Goal: Information Seeking & Learning: Learn about a topic

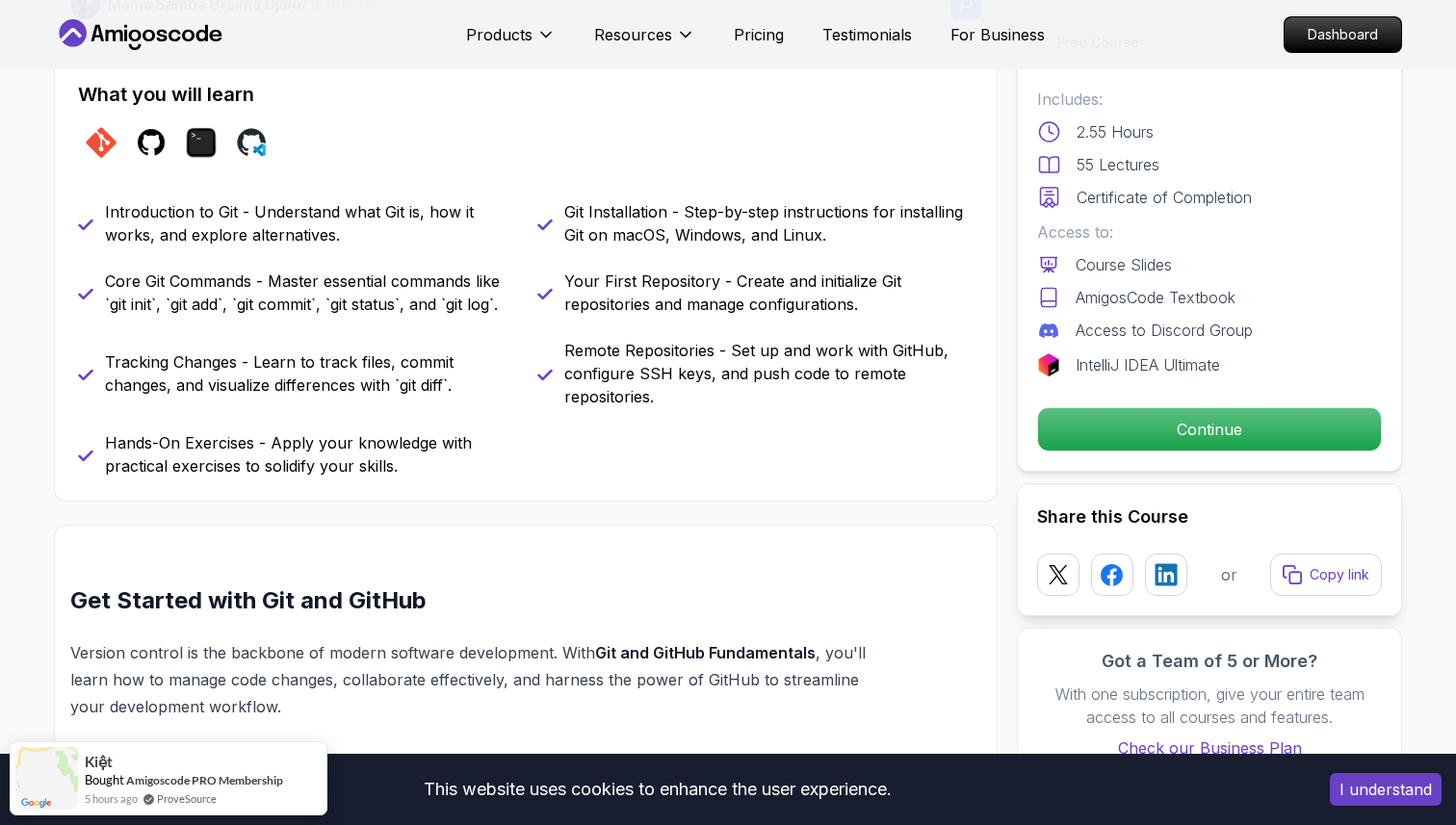
scroll to position [782, 0]
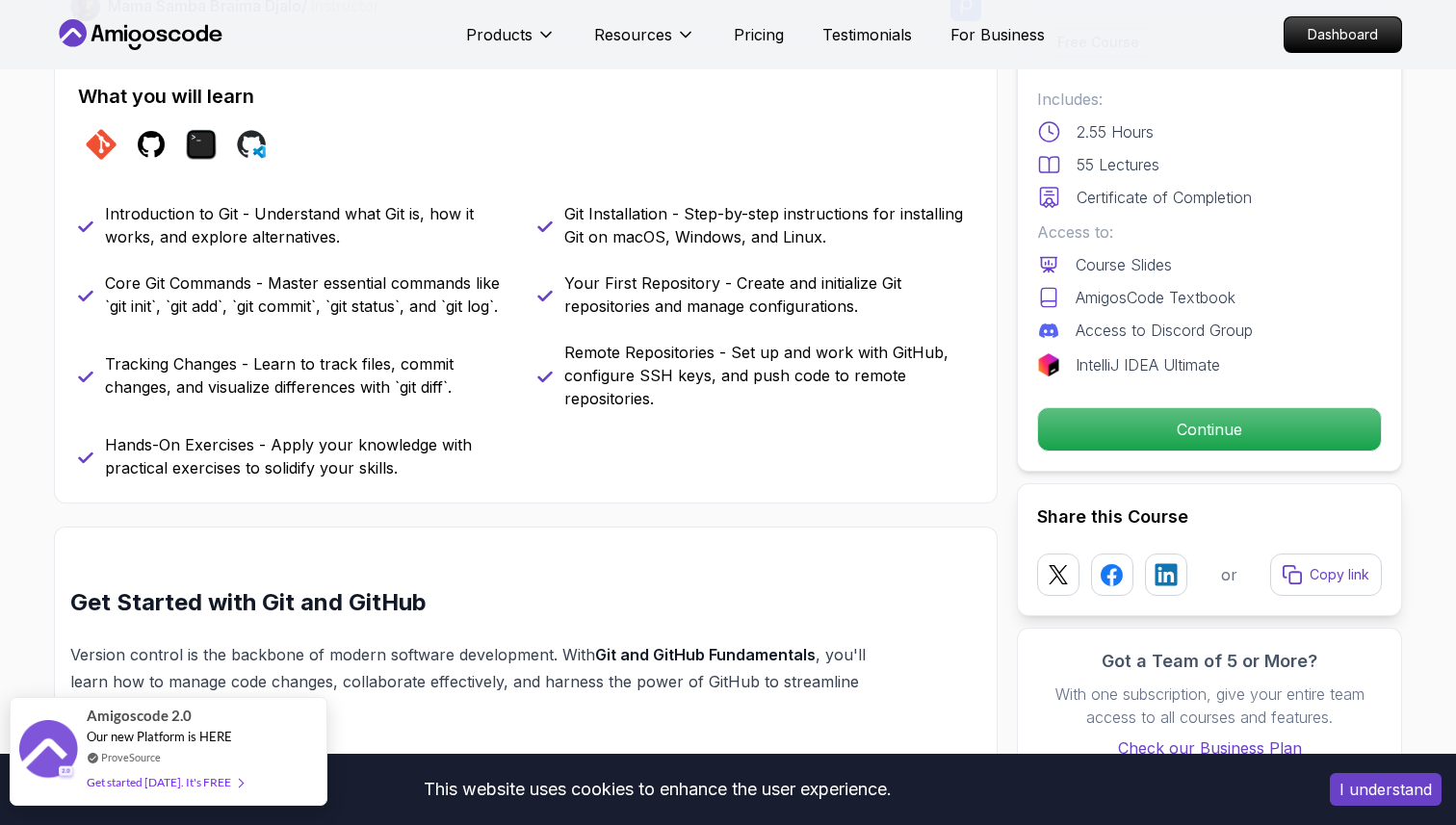
click at [213, 784] on div "Get started [DATE]. It's FREE" at bounding box center [165, 783] width 156 height 22
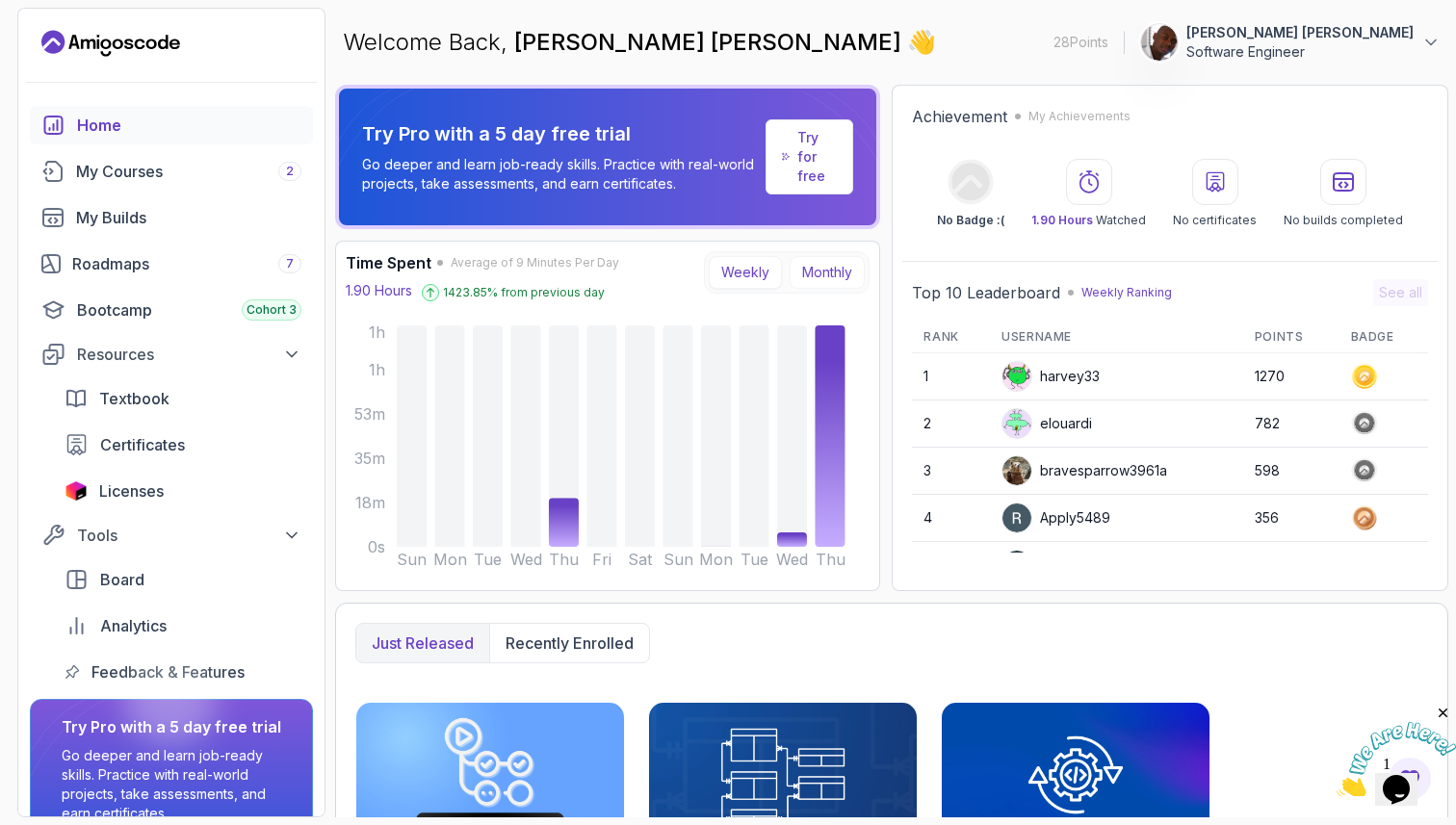
click at [807, 276] on button "Monthly" at bounding box center [827, 272] width 75 height 33
click at [740, 270] on button "Weekly" at bounding box center [745, 272] width 73 height 33
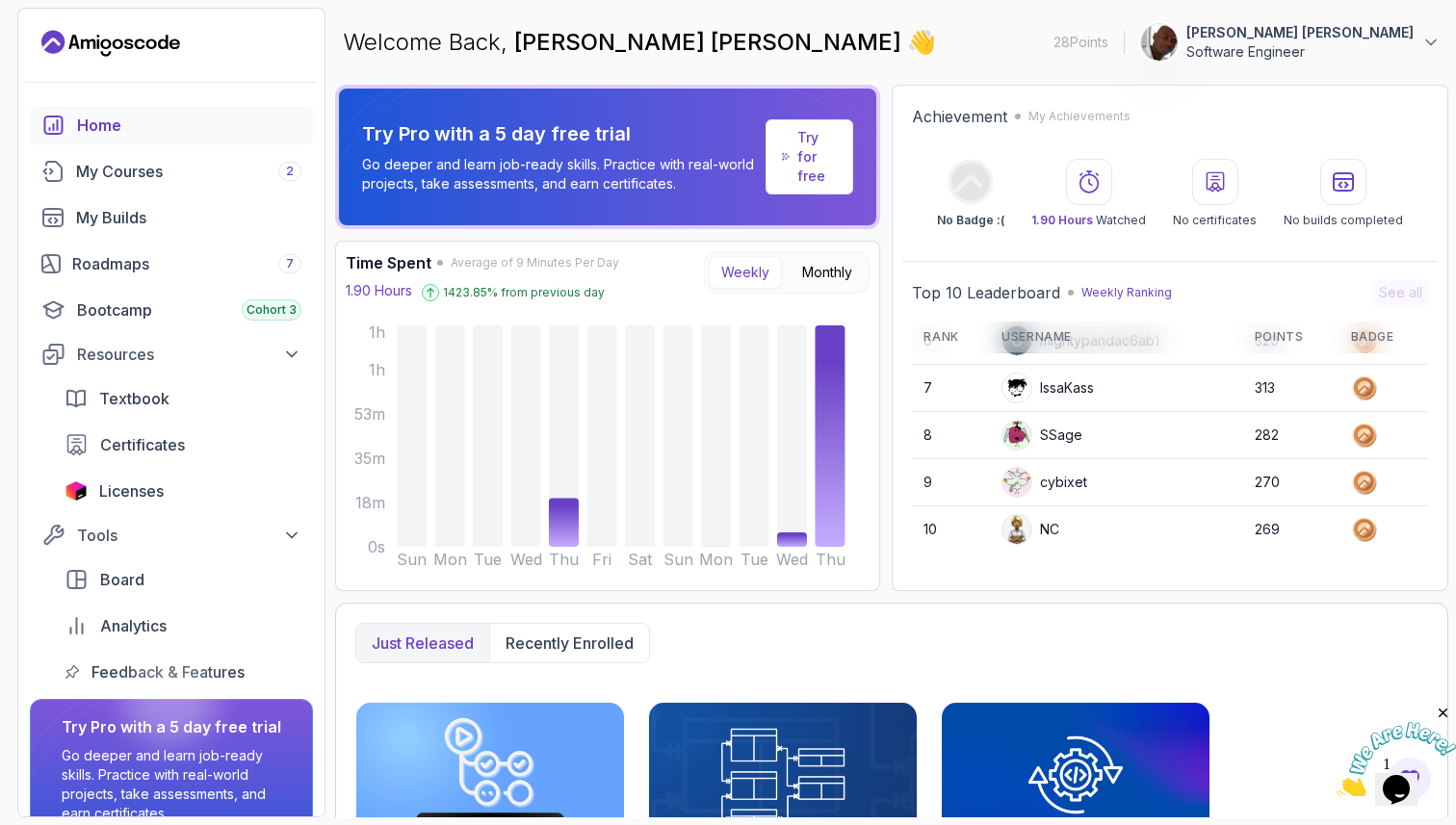
click at [812, 162] on p "Try for free" at bounding box center [817, 157] width 40 height 57
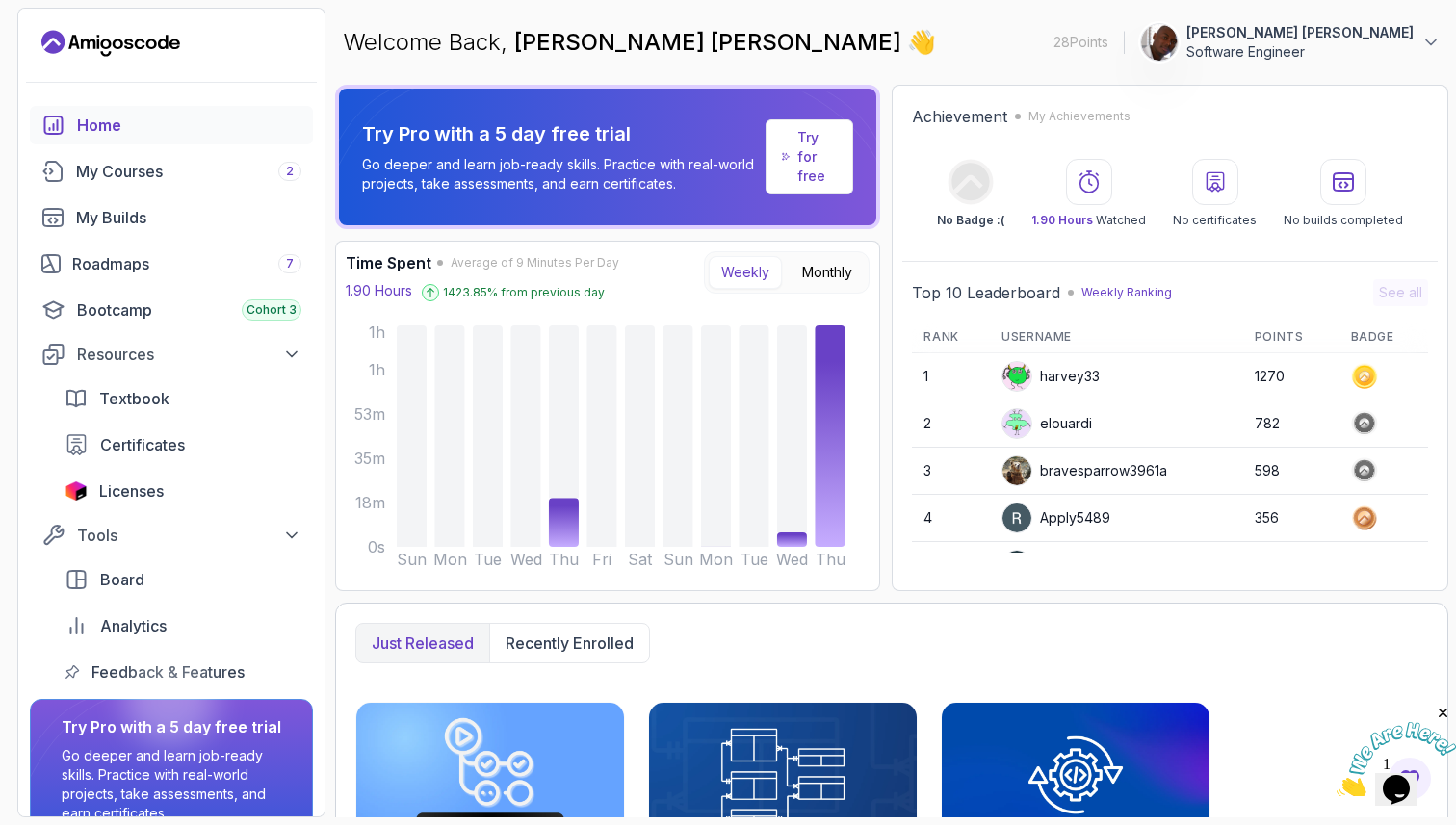
click at [810, 161] on p "Try for free" at bounding box center [817, 157] width 40 height 57
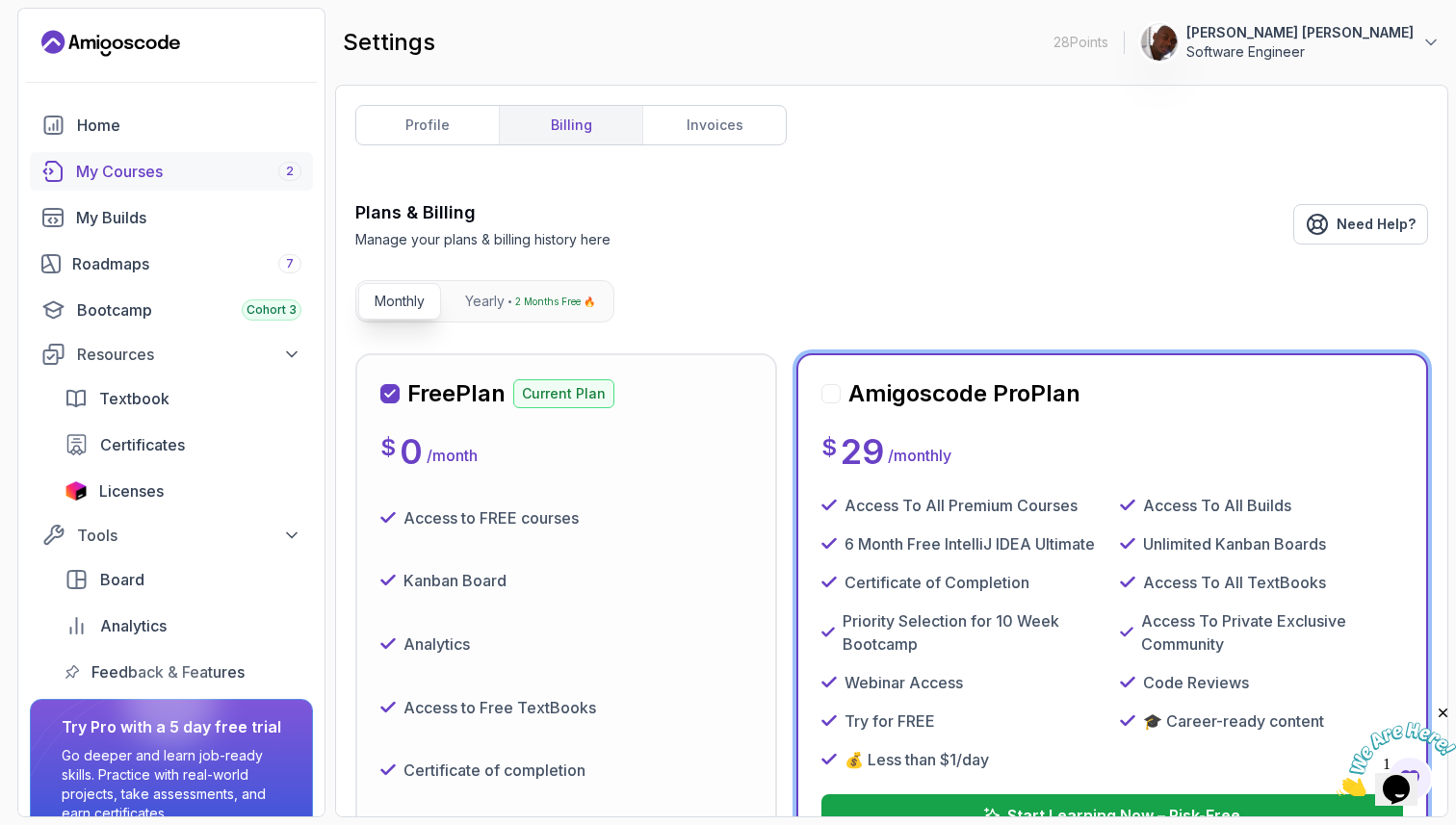
click at [213, 171] on div "My Courses 2" at bounding box center [189, 171] width 225 height 23
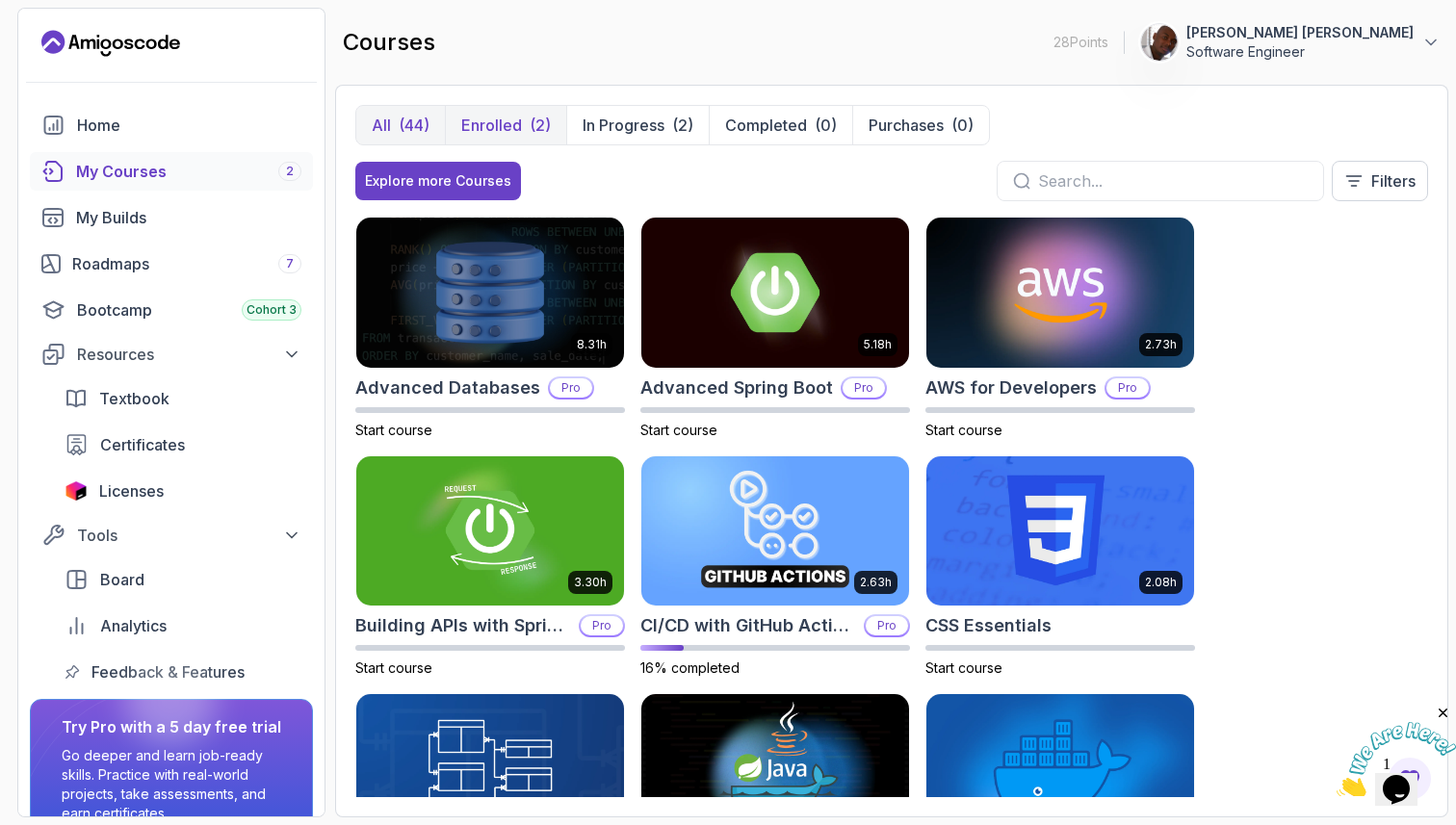
click at [514, 129] on p "Enrolled" at bounding box center [491, 124] width 60 height 23
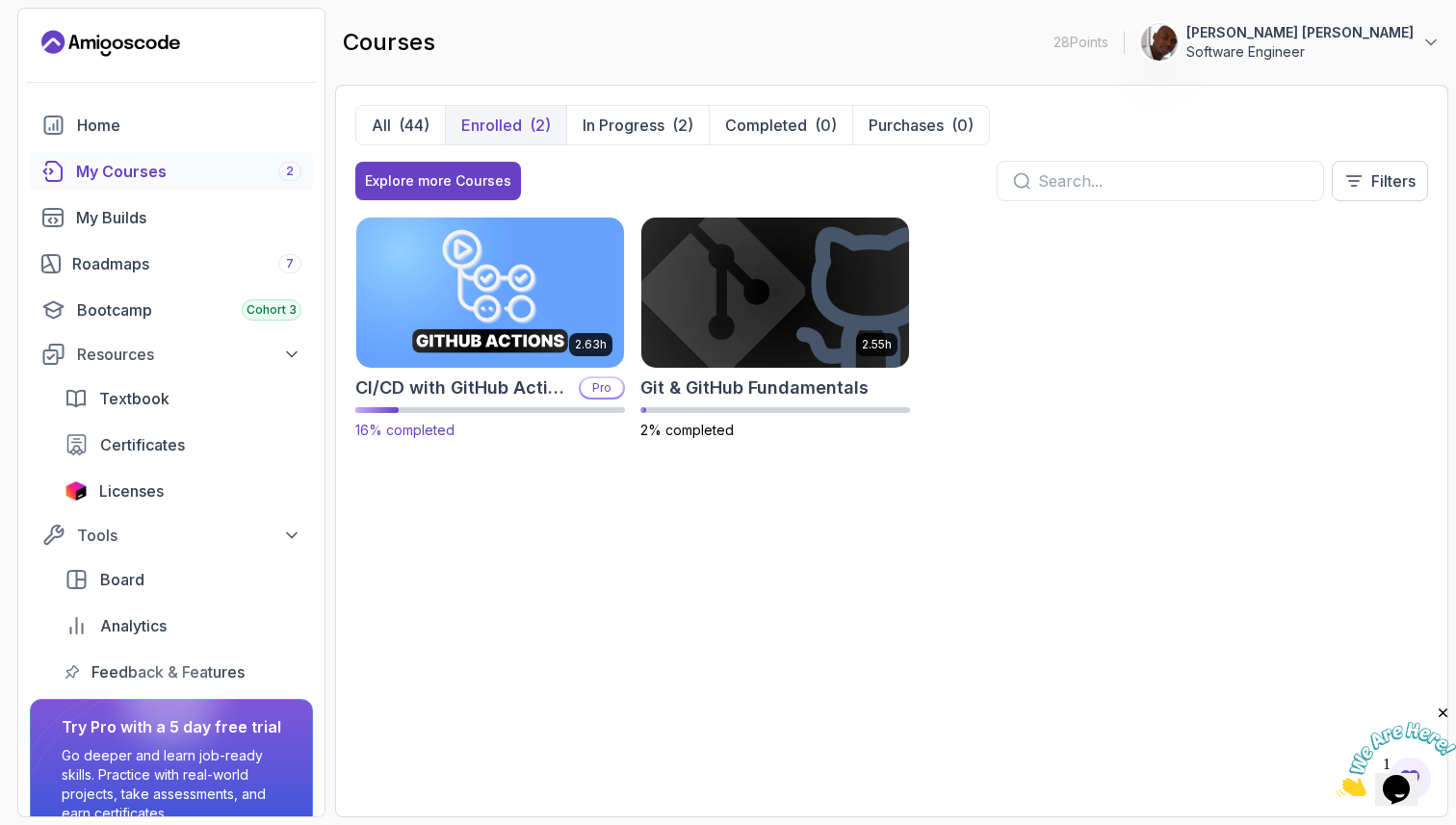
click at [529, 331] on img at bounding box center [490, 291] width 282 height 157
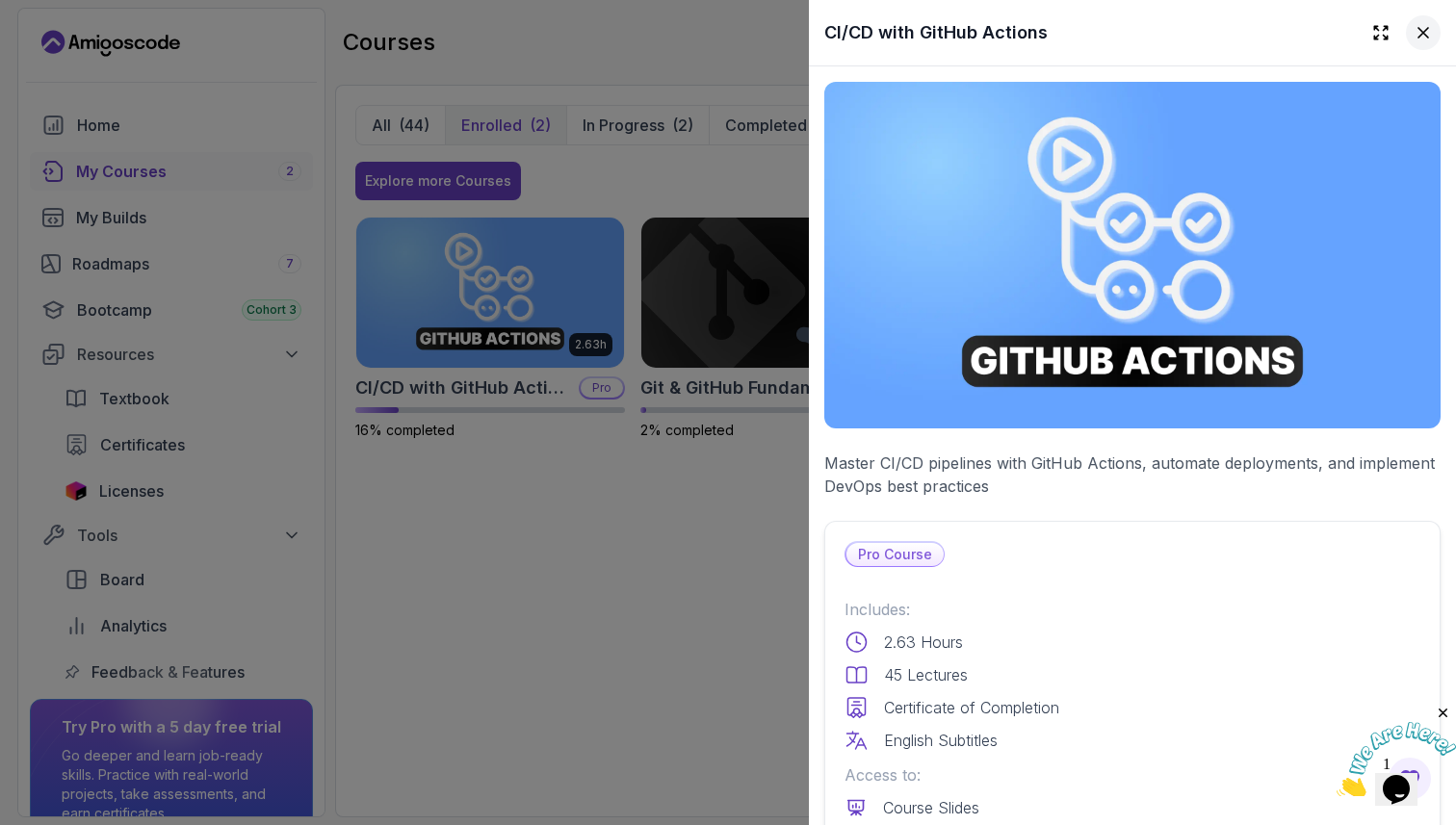
click at [1422, 37] on icon at bounding box center [1423, 32] width 19 height 19
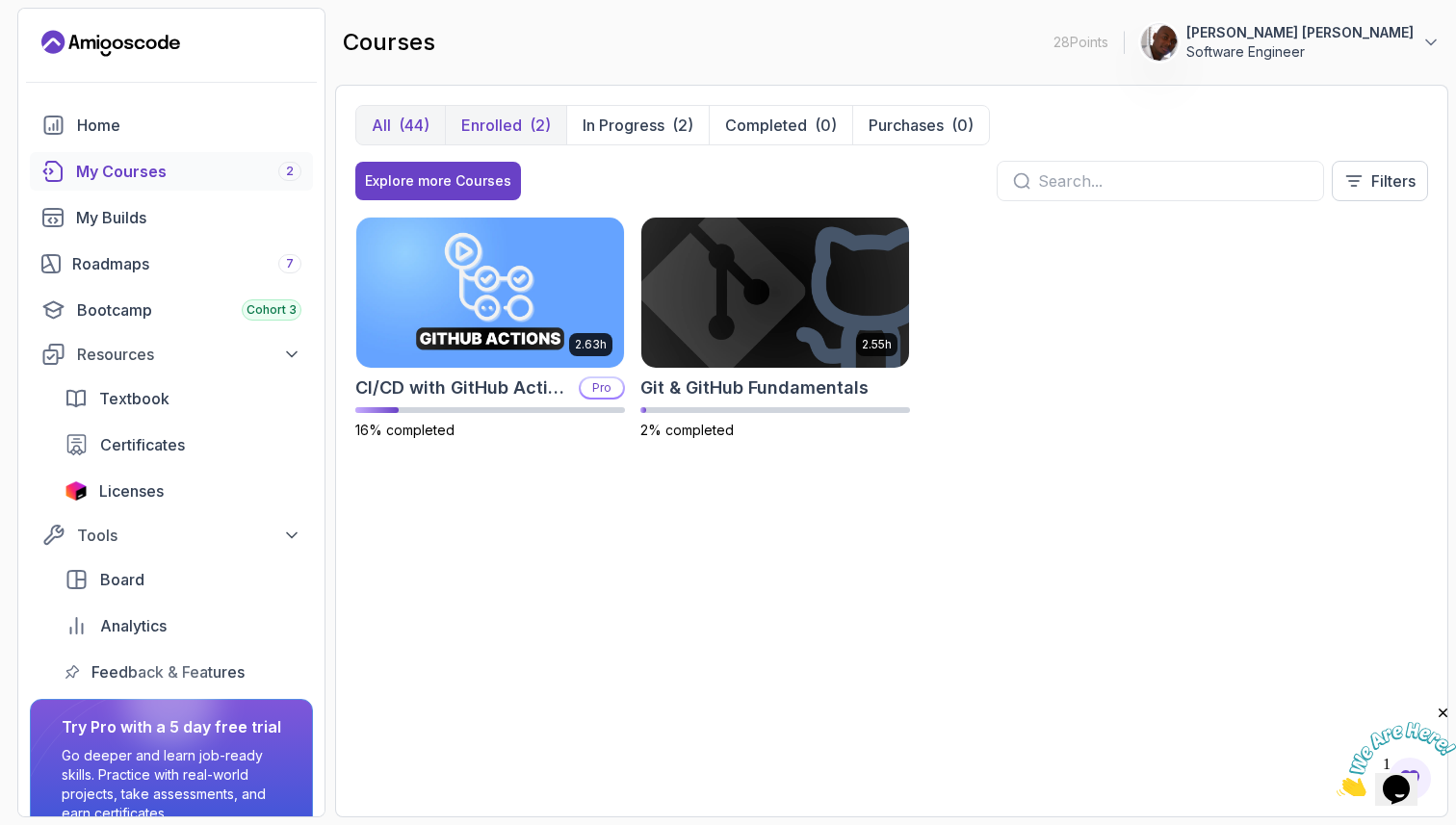
click at [418, 127] on div "(44)" at bounding box center [413, 124] width 31 height 23
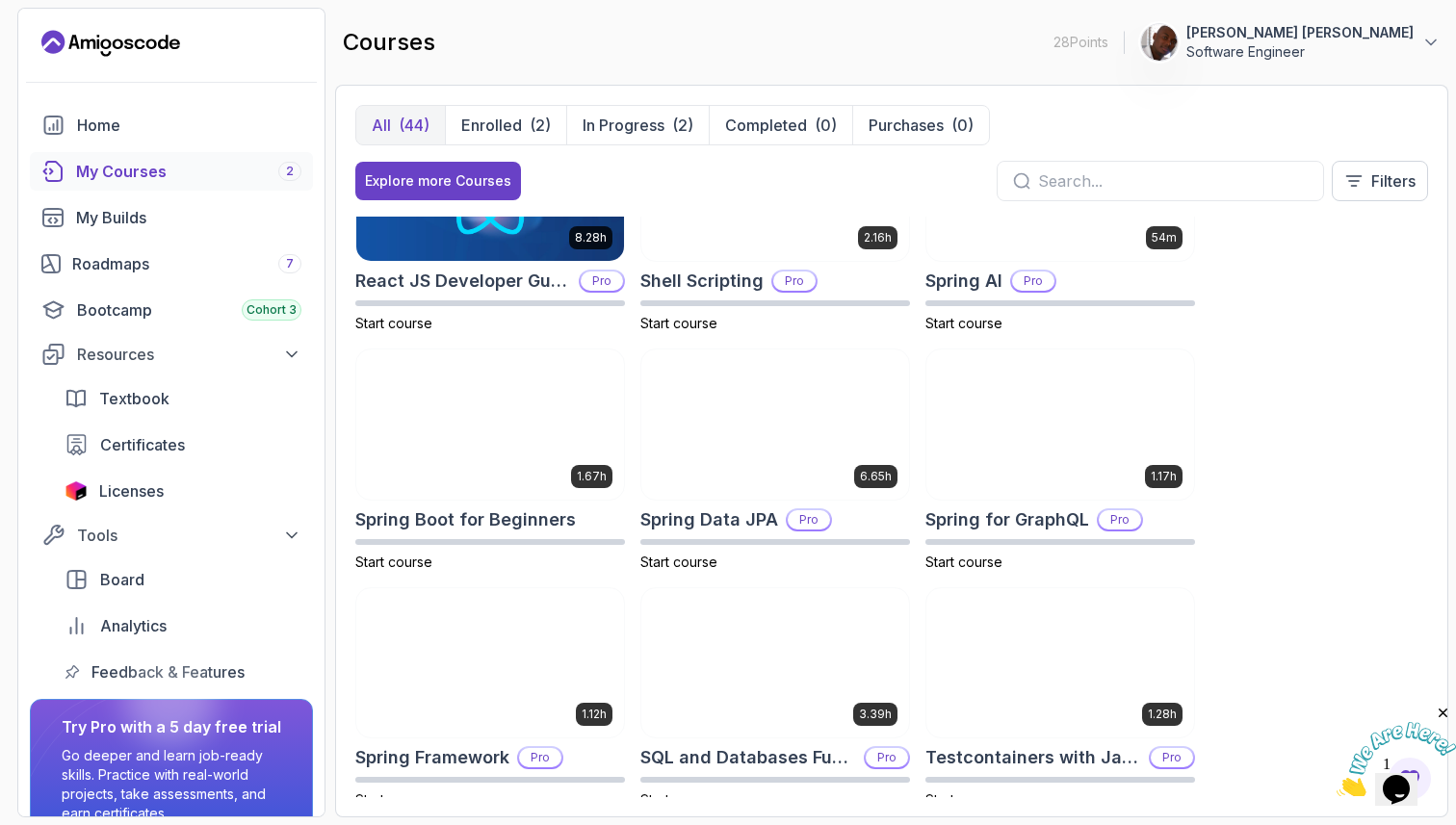
scroll to position [3001, 0]
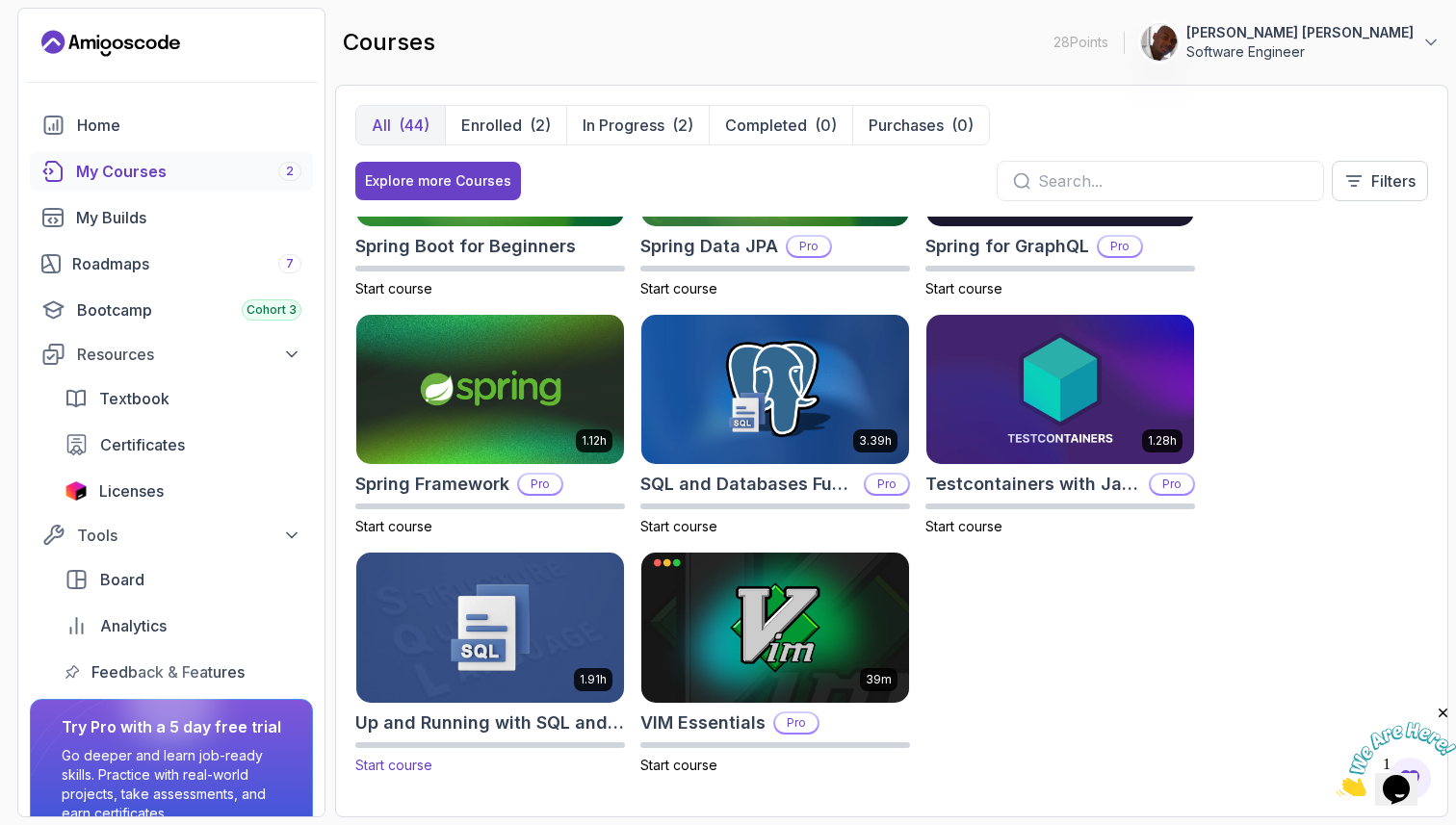
click at [519, 672] on img at bounding box center [490, 626] width 282 height 157
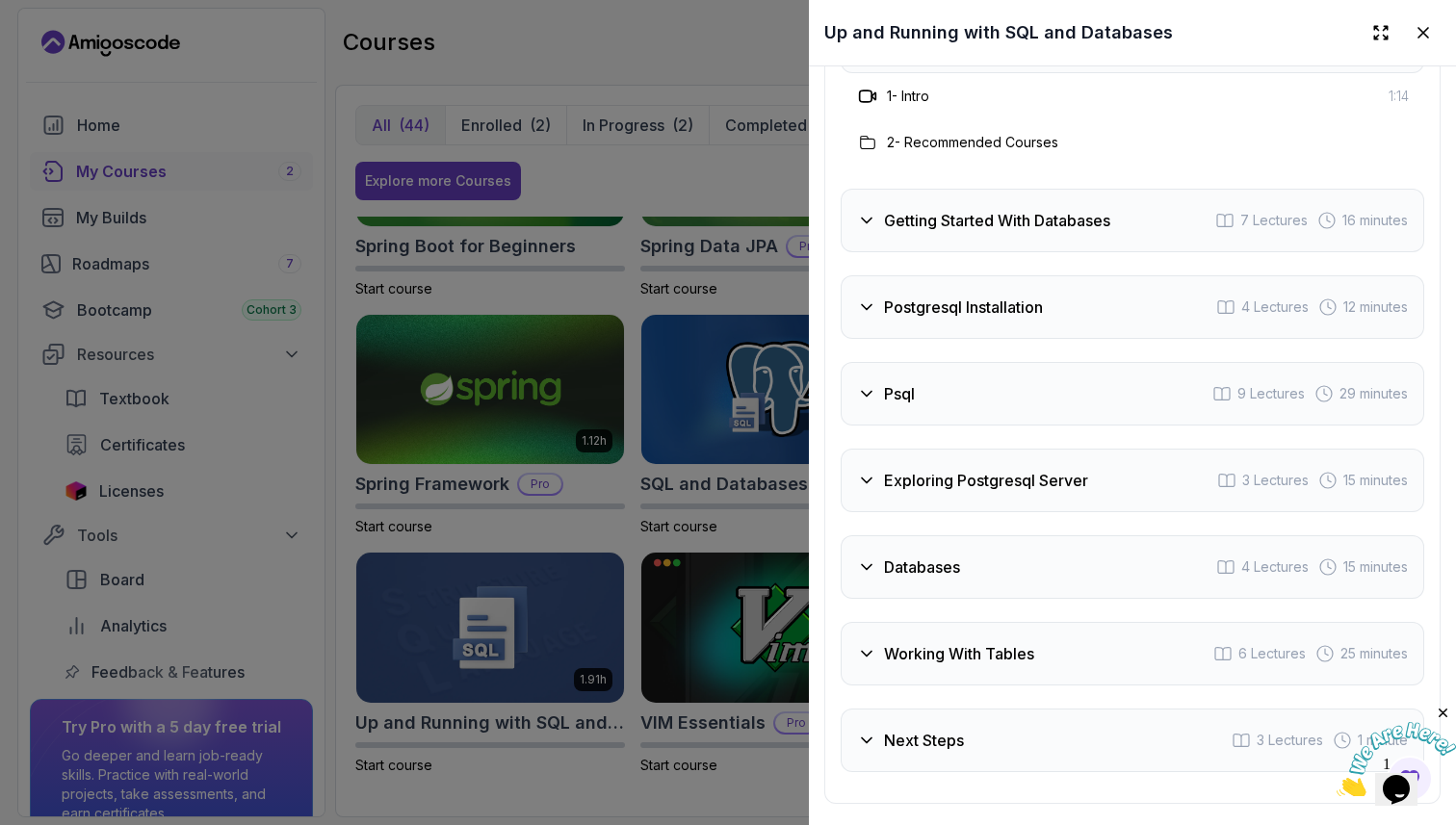
scroll to position [2936, 0]
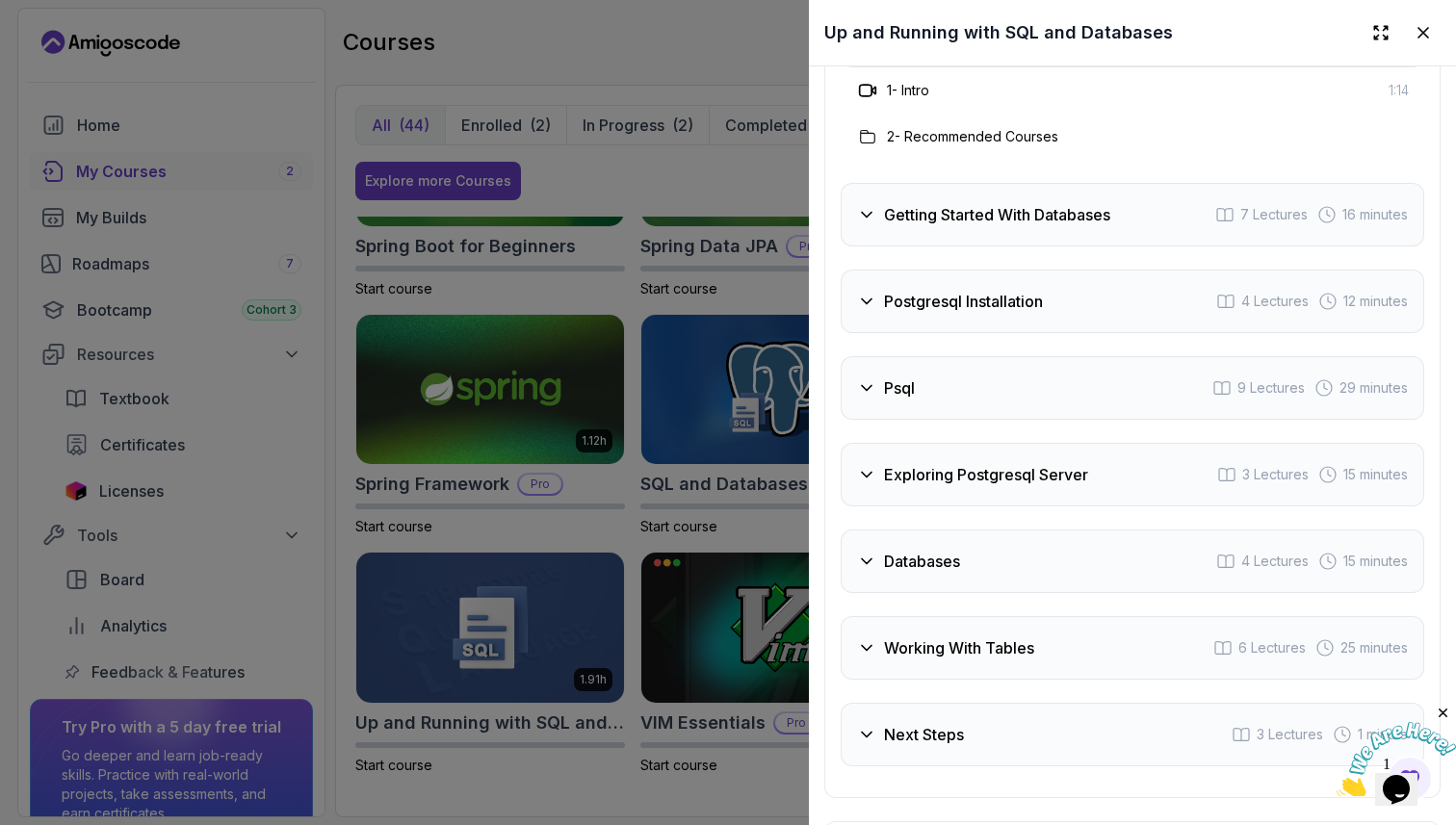
click at [868, 215] on icon at bounding box center [867, 214] width 10 height 5
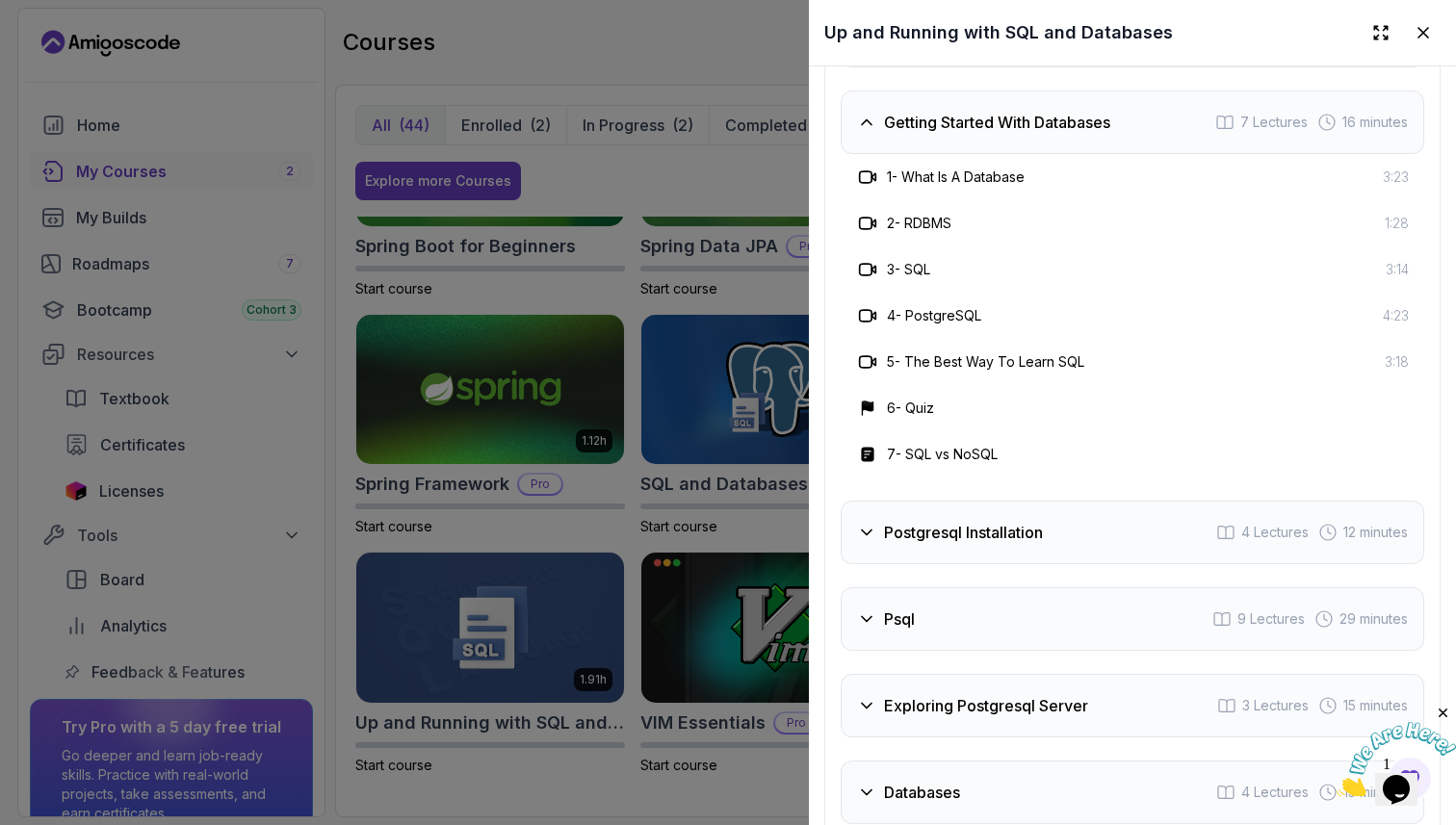
click at [866, 126] on icon at bounding box center [866, 122] width 19 height 19
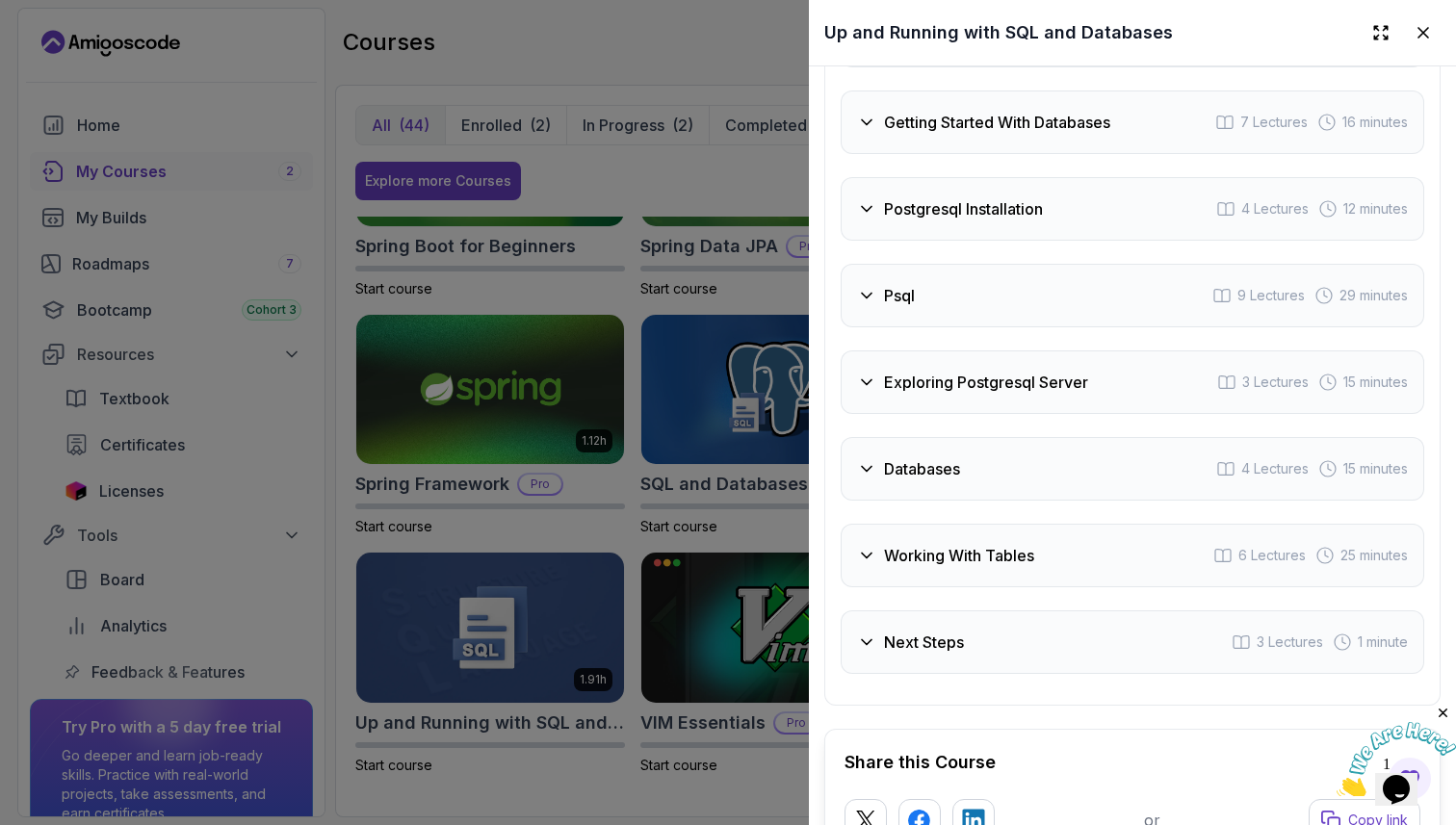
click at [865, 209] on icon at bounding box center [867, 209] width 10 height 5
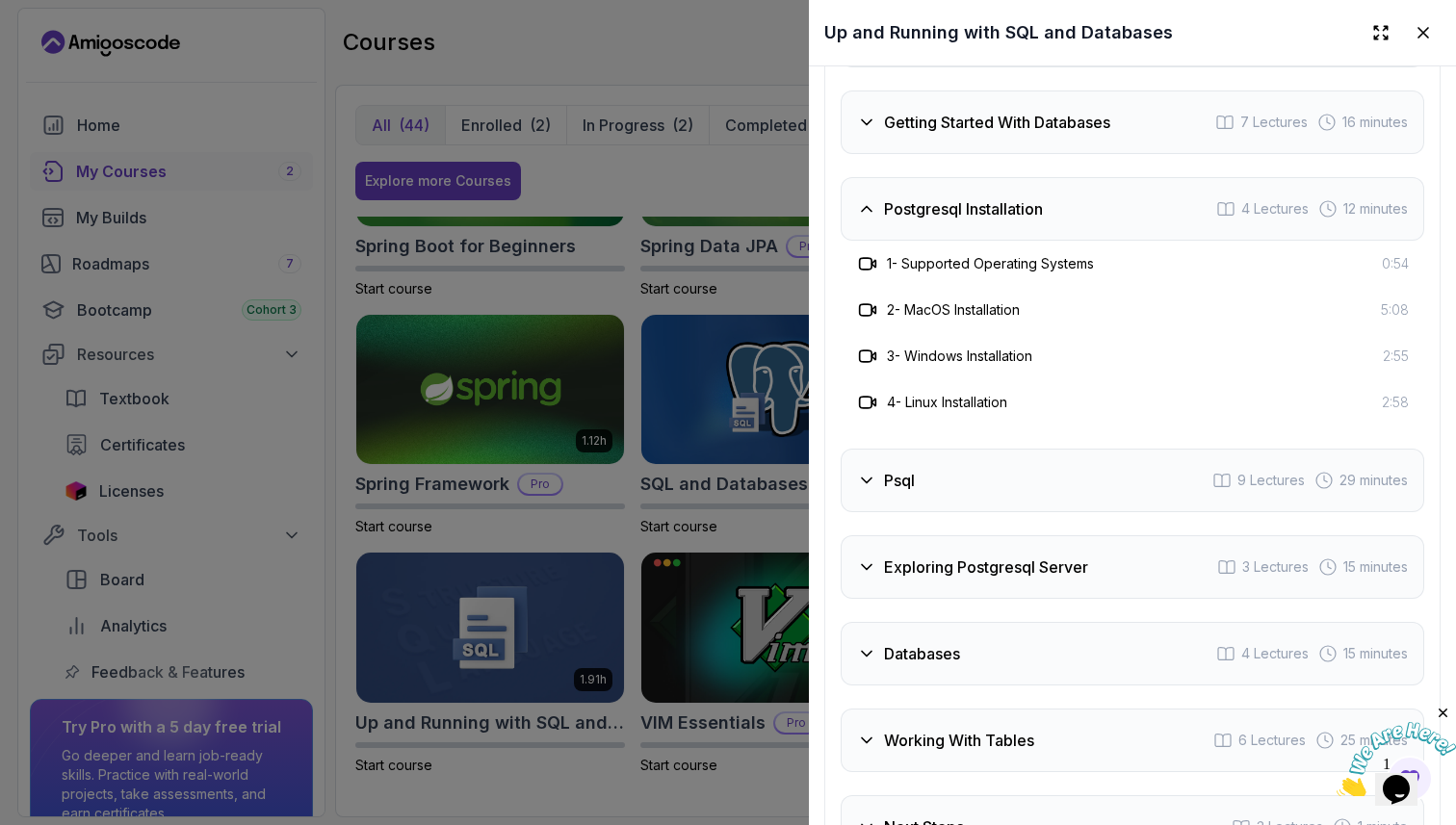
click at [865, 209] on icon at bounding box center [866, 208] width 19 height 19
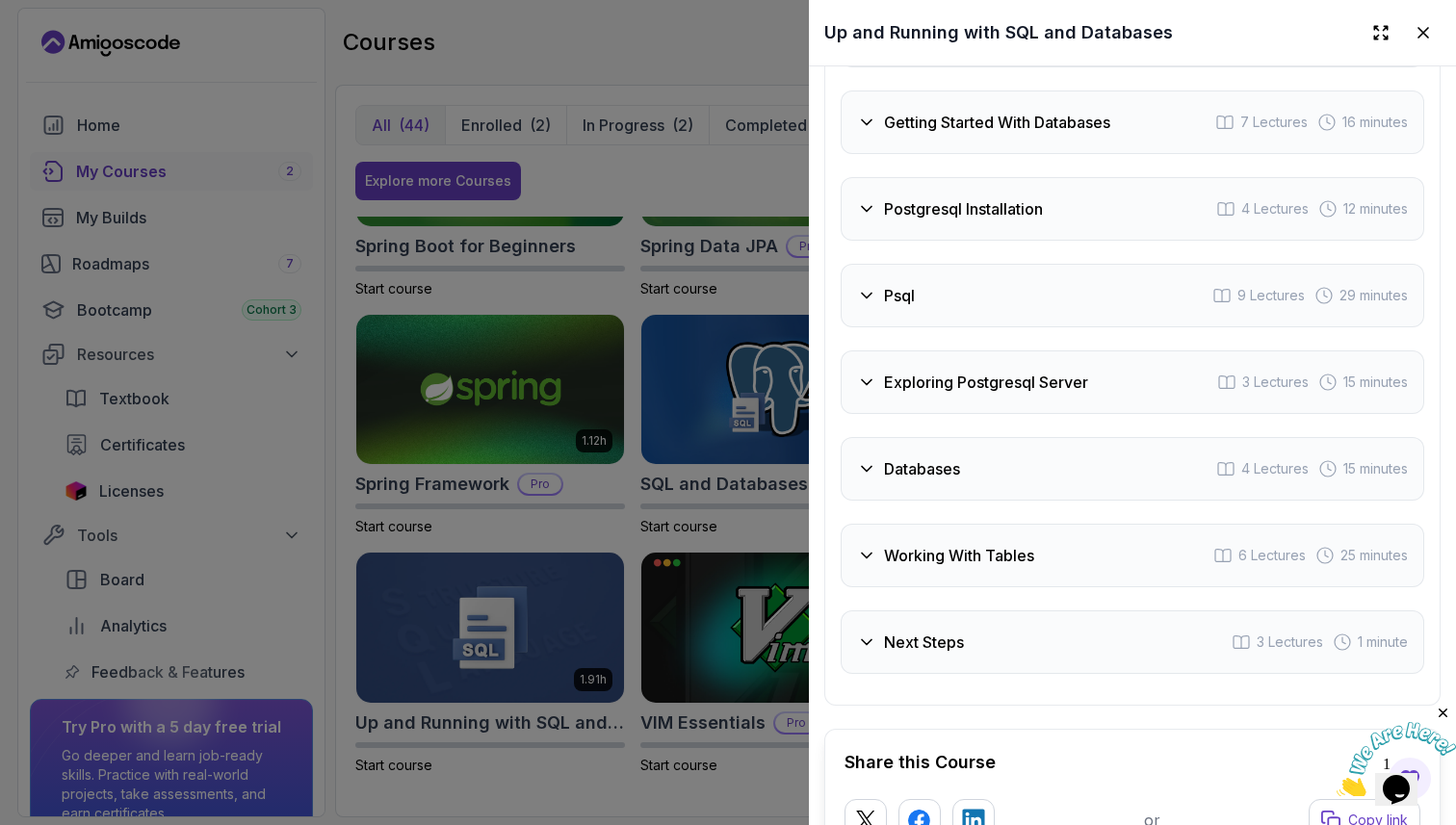
click at [868, 295] on icon at bounding box center [867, 295] width 10 height 5
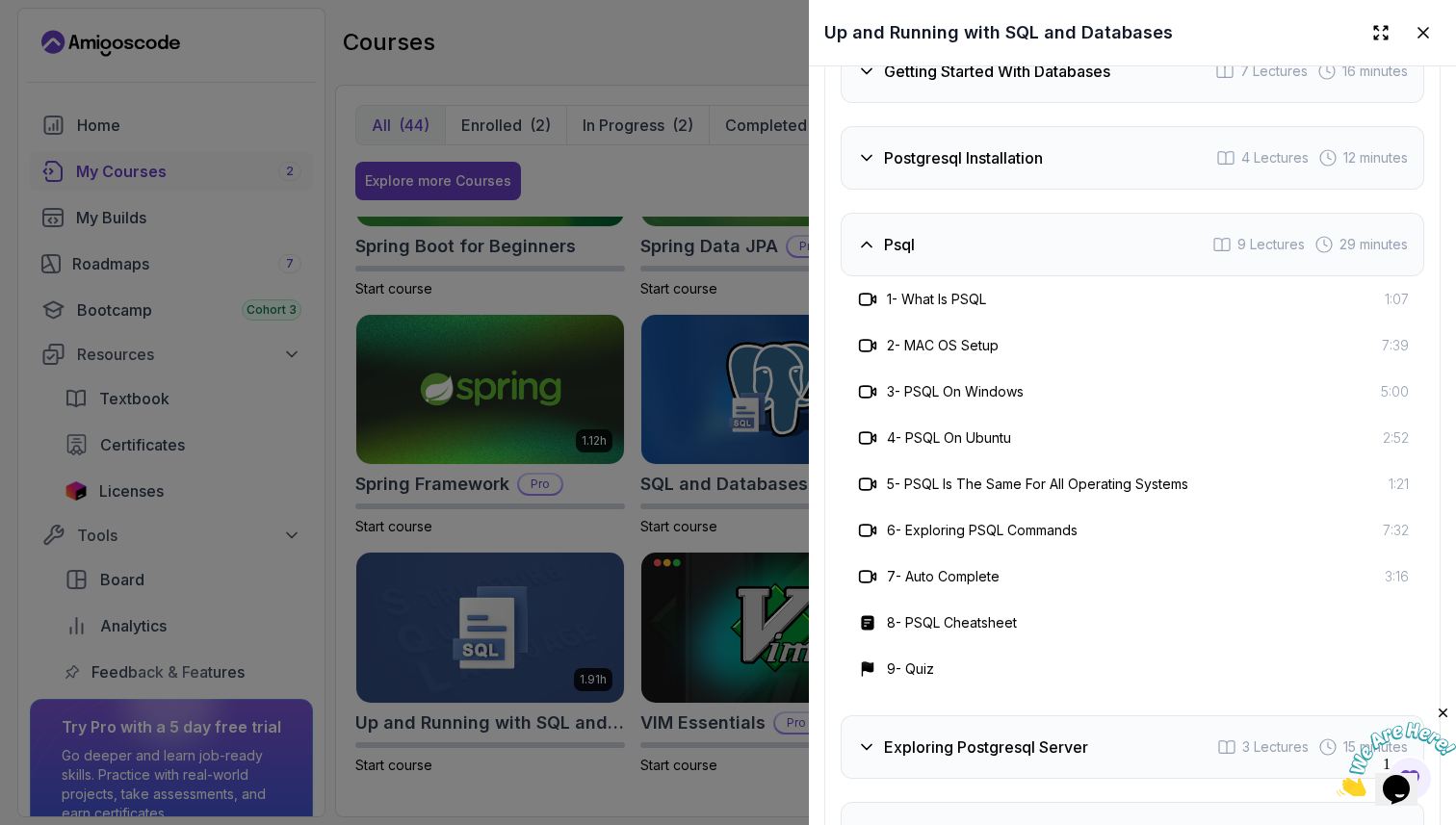
scroll to position [2970, 0]
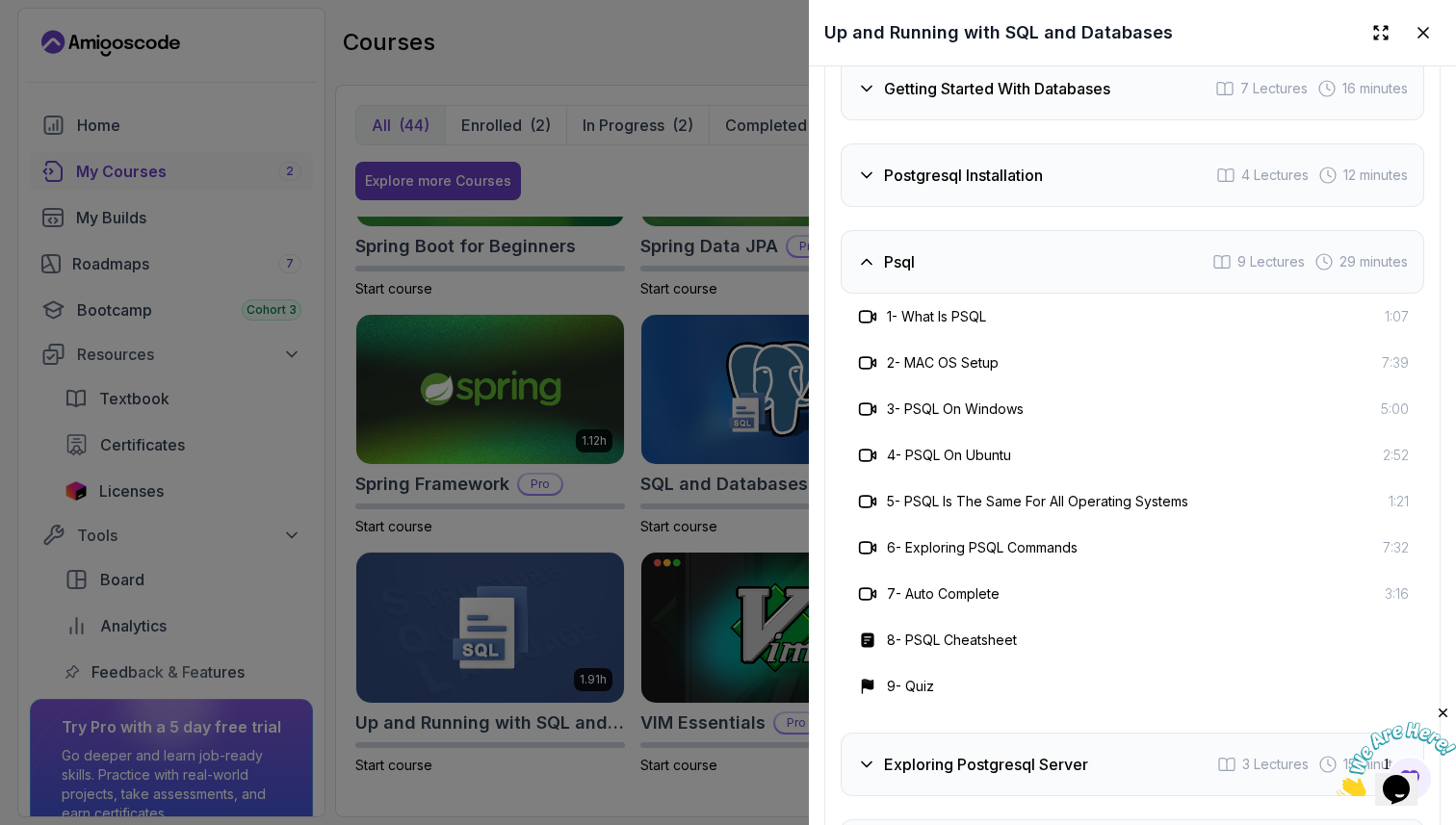
click at [865, 262] on icon at bounding box center [866, 261] width 19 height 19
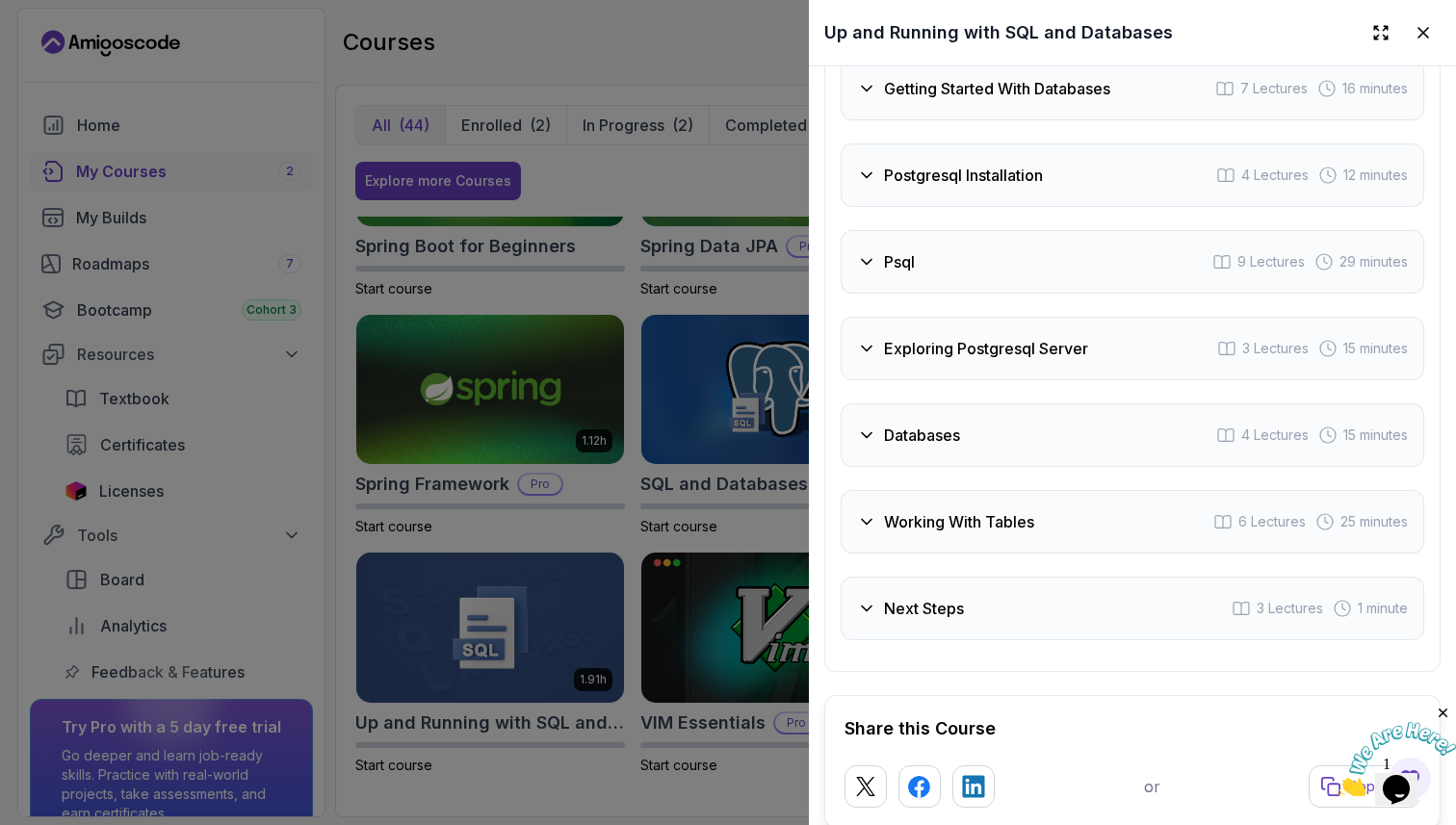
click at [887, 348] on h3 "Exploring Postgresql Server" at bounding box center [986, 348] width 205 height 23
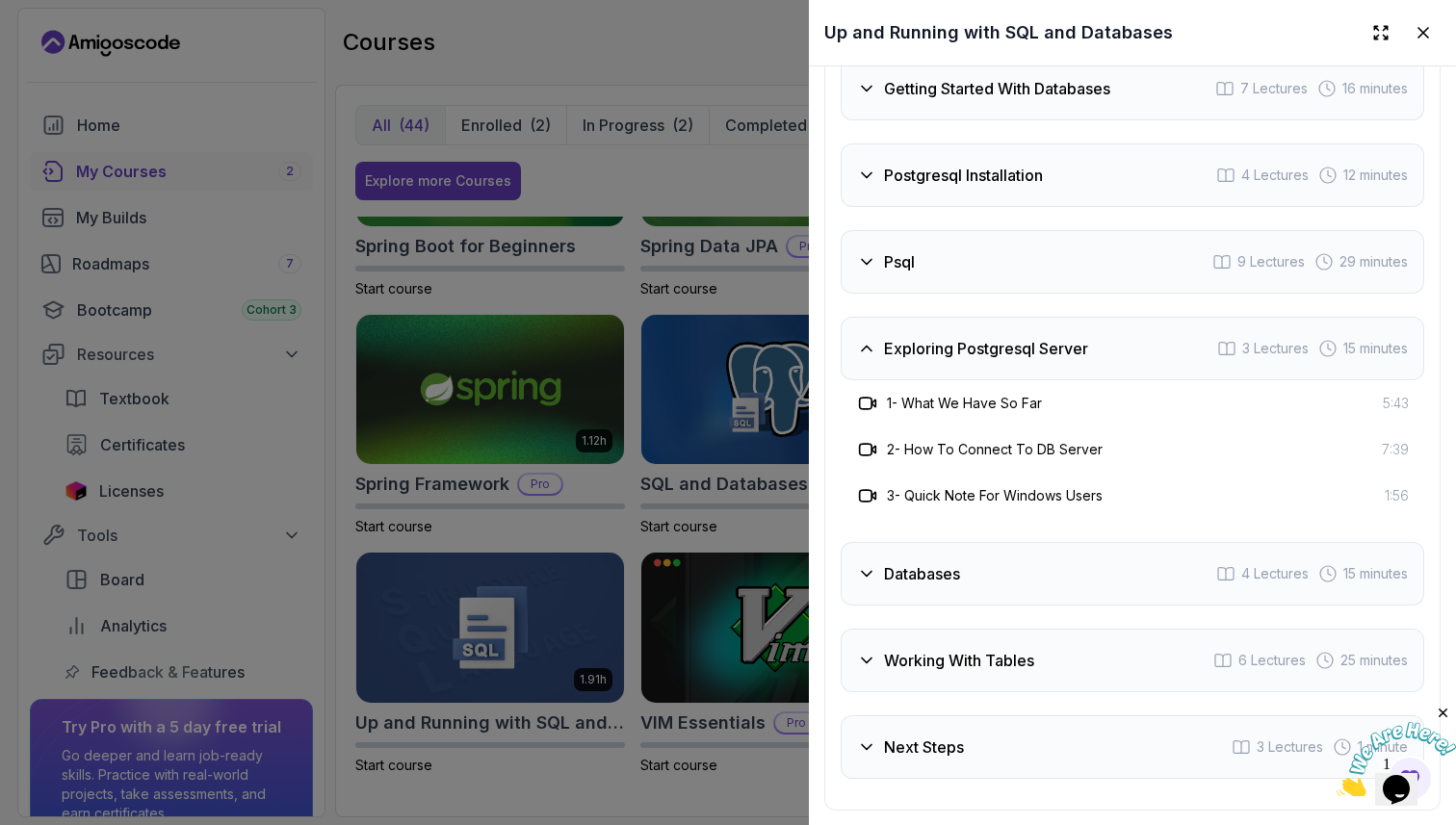
click at [867, 347] on icon at bounding box center [867, 349] width 10 height 5
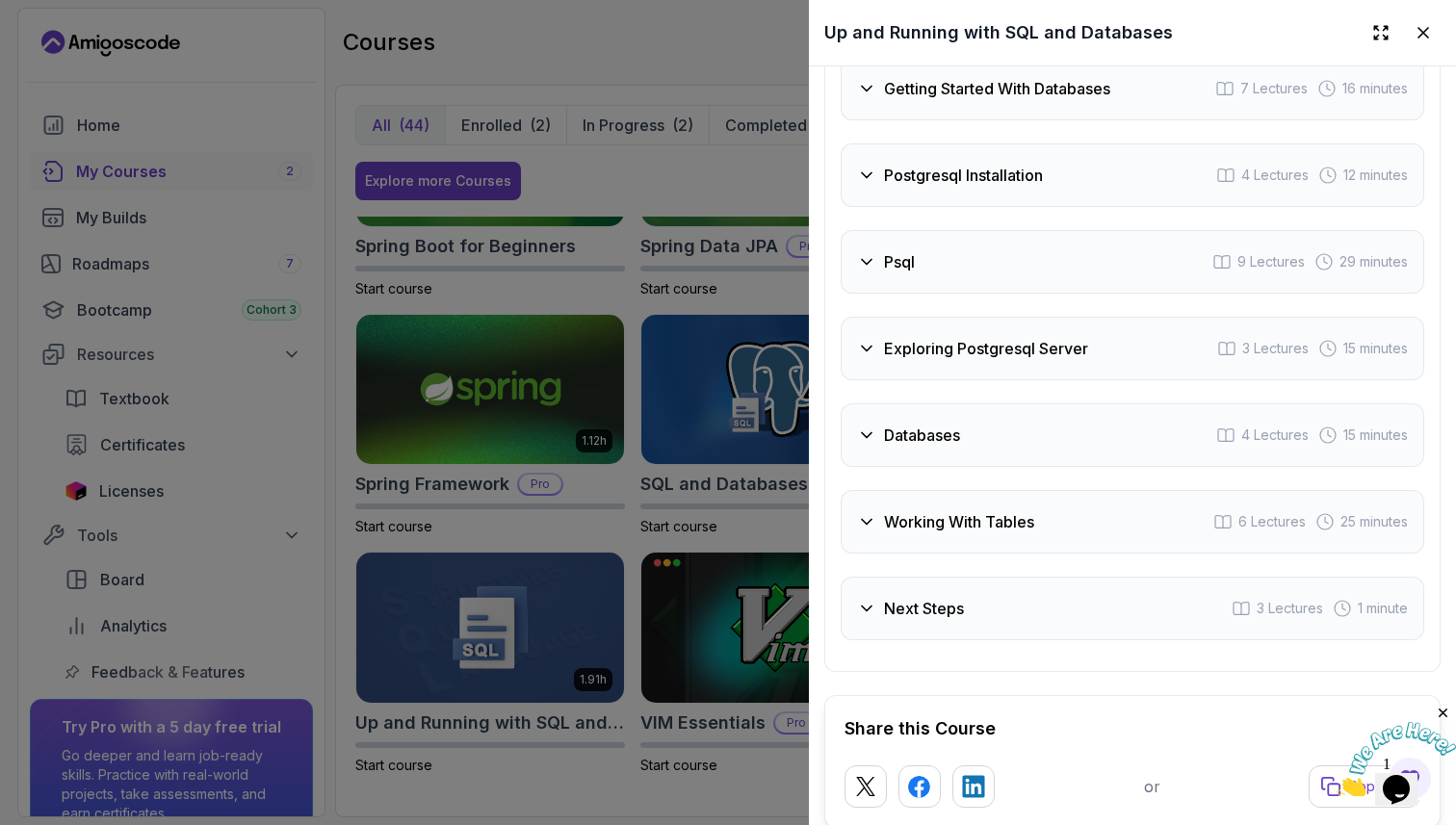
click at [880, 434] on div "Databases" at bounding box center [908, 435] width 103 height 23
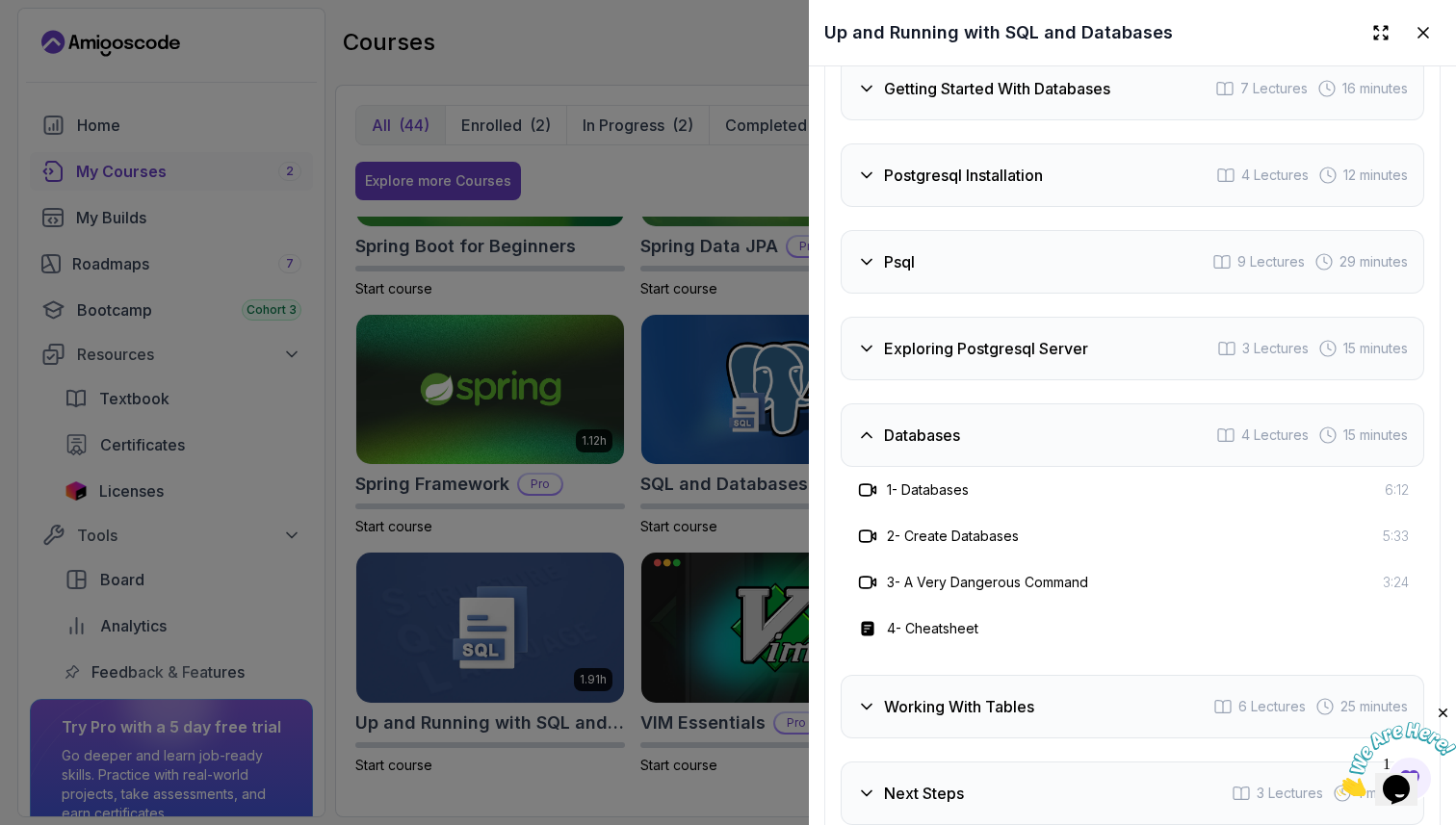
click at [880, 434] on div "Databases" at bounding box center [908, 435] width 103 height 23
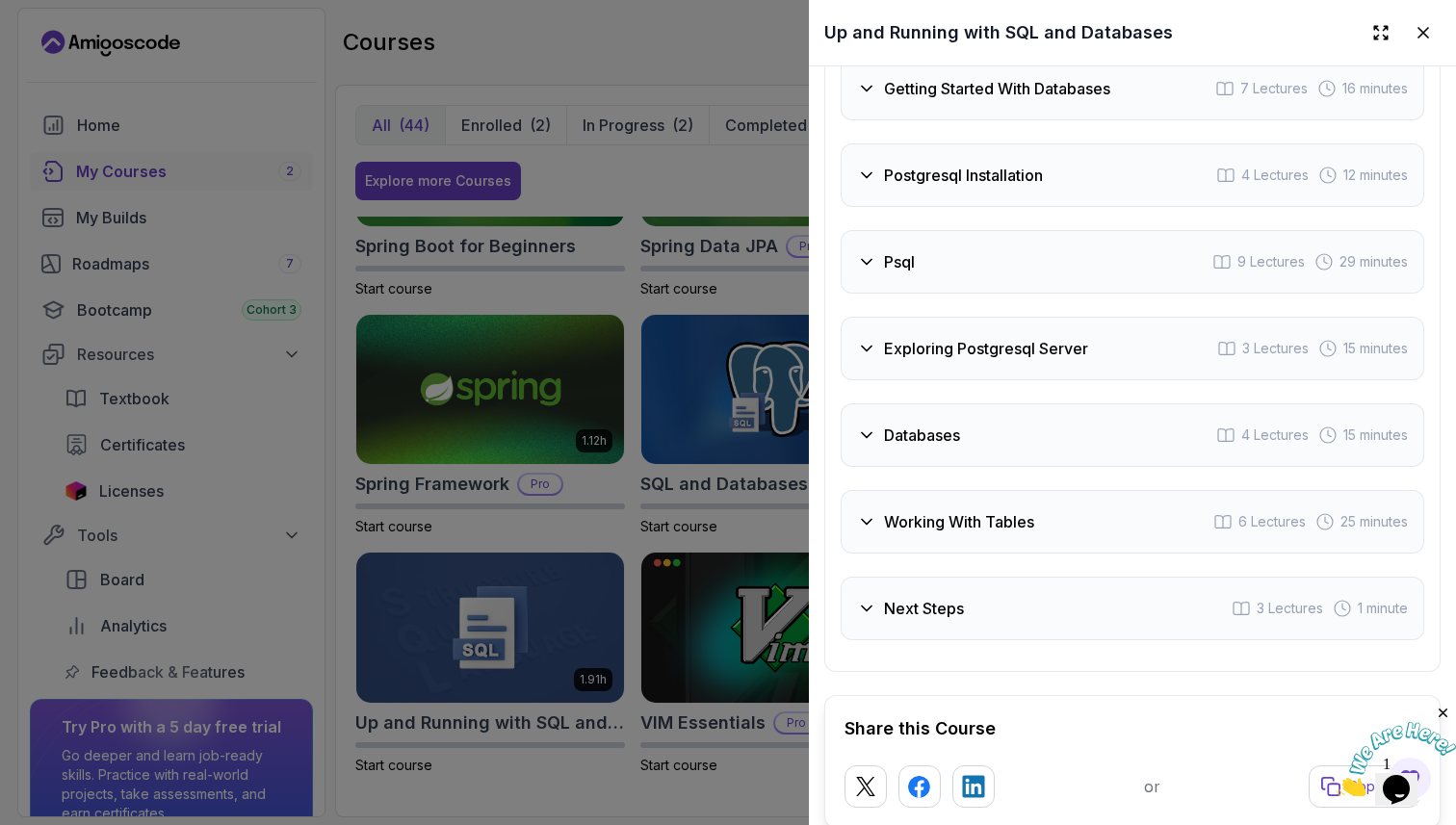
click at [875, 436] on icon at bounding box center [866, 435] width 19 height 19
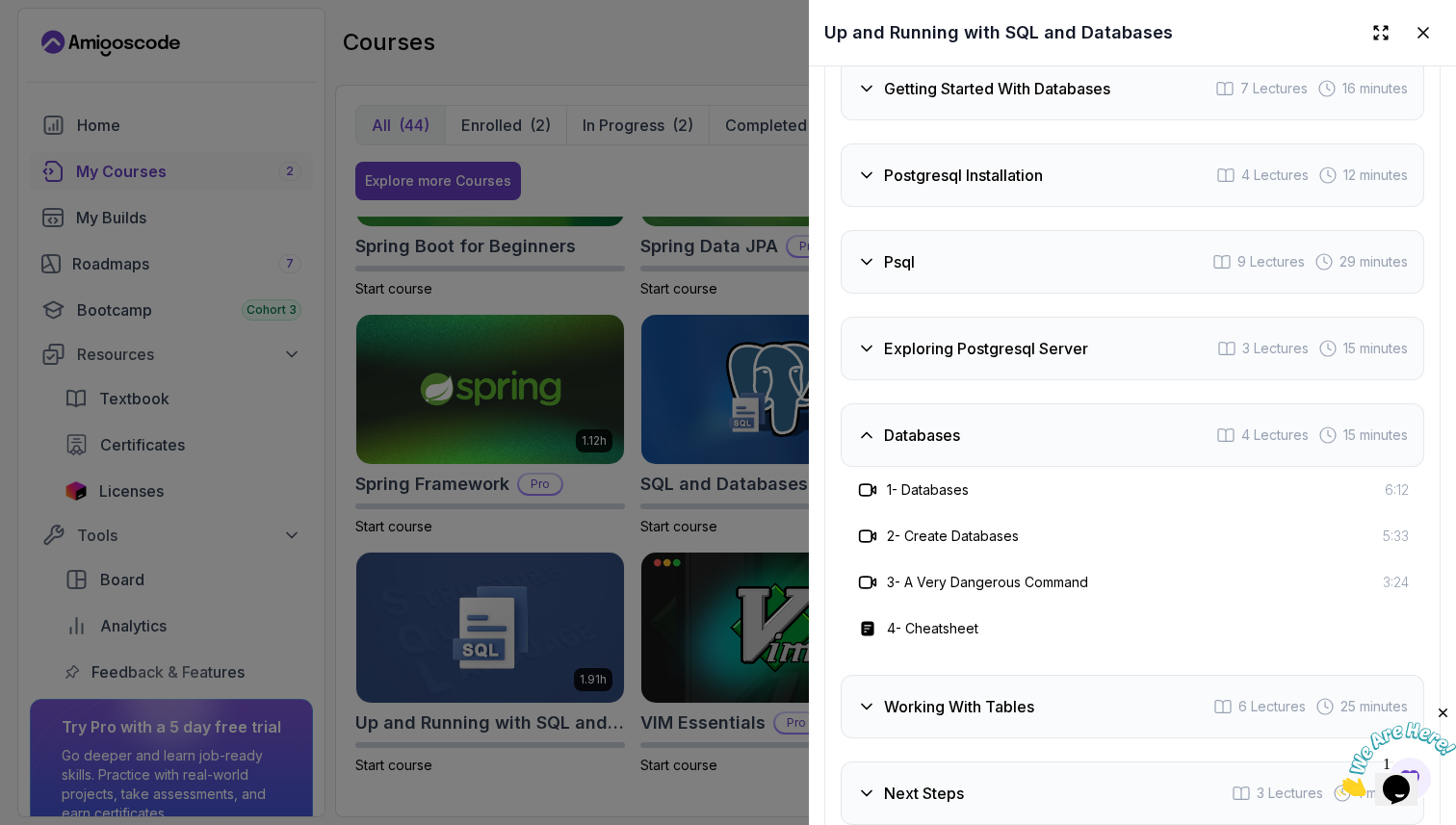
click at [875, 436] on icon at bounding box center [866, 435] width 19 height 19
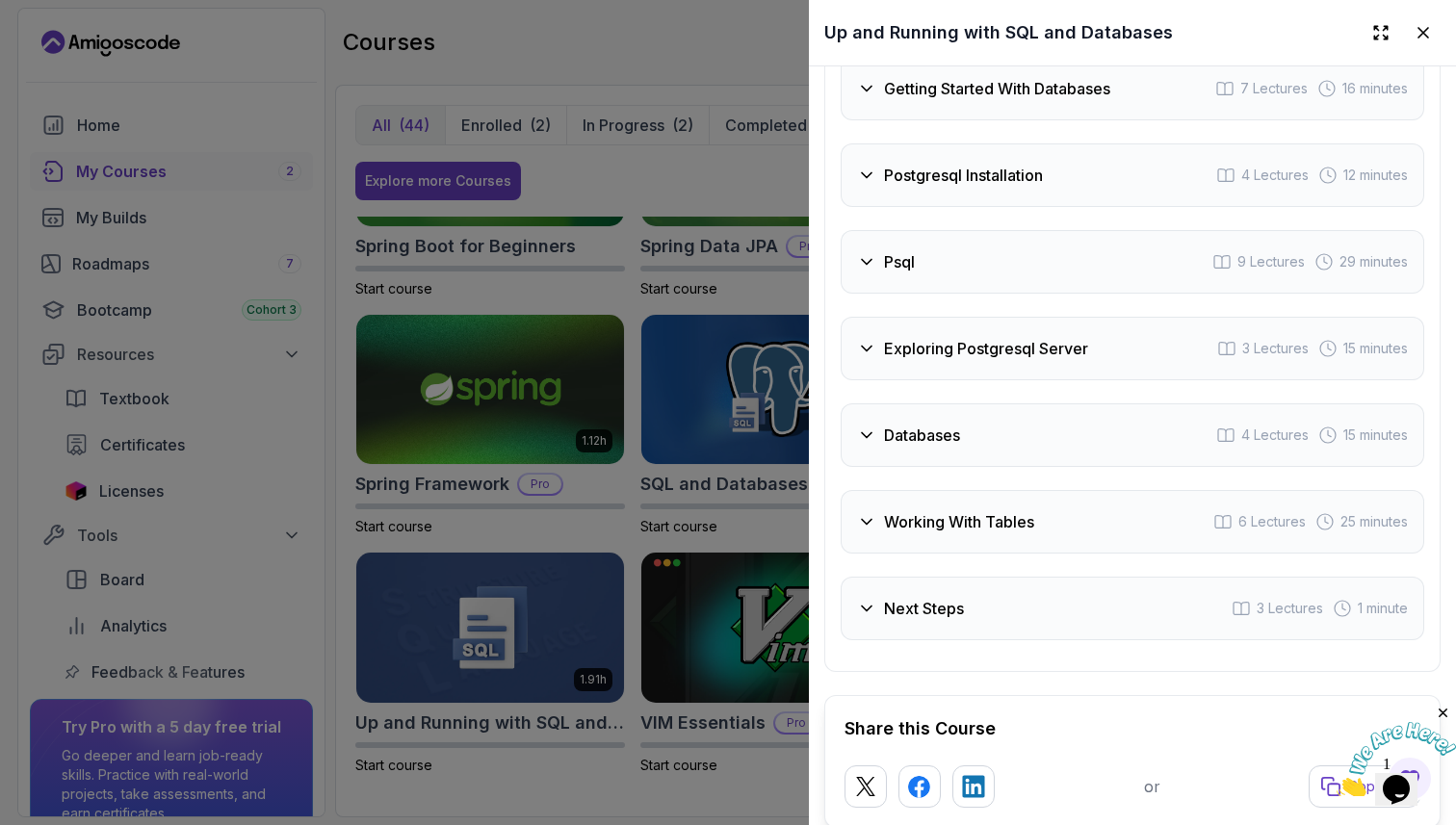
click at [872, 528] on icon at bounding box center [866, 521] width 19 height 19
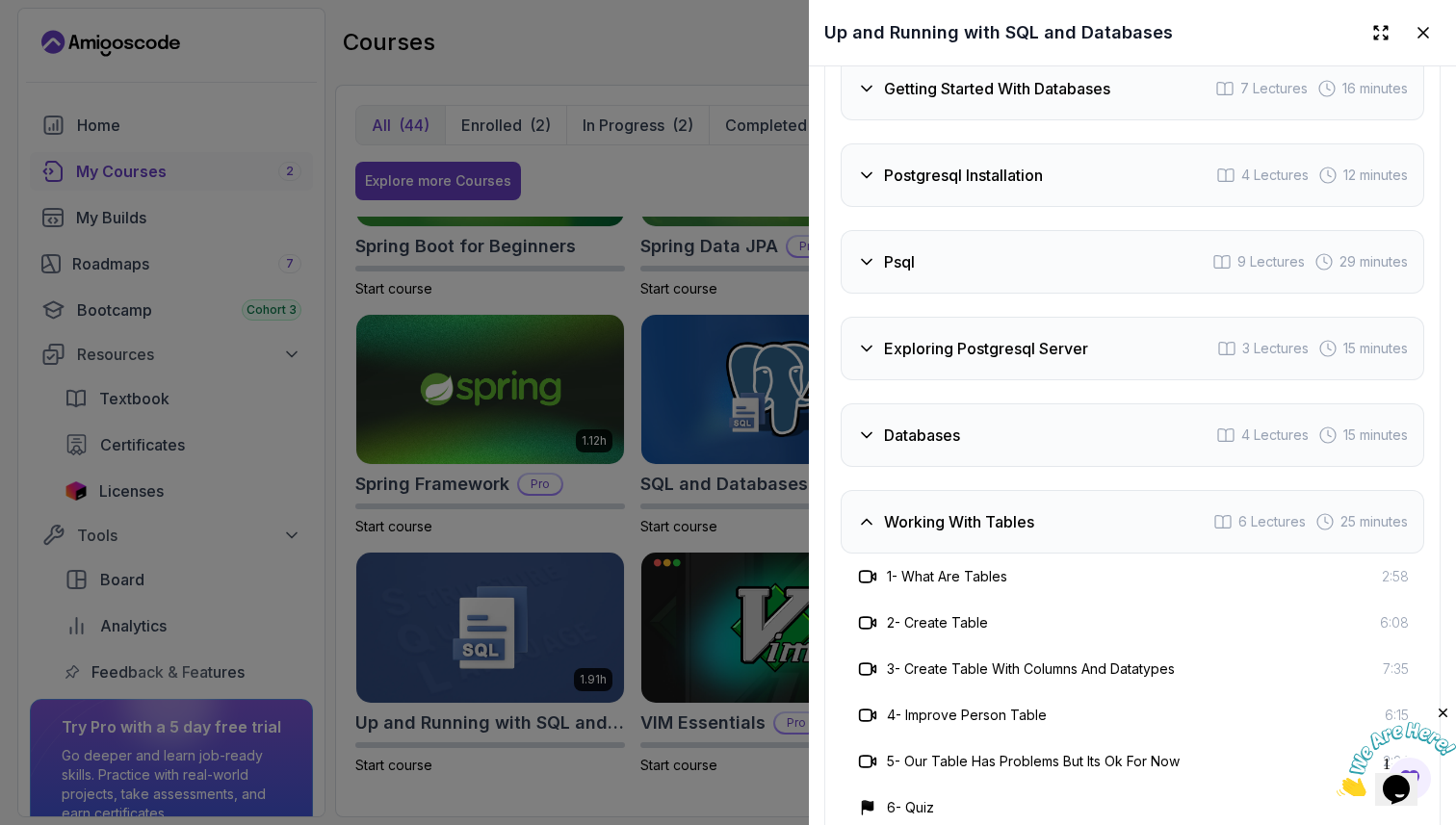
click at [866, 453] on div "Databases 4 Lectures 15 minutes" at bounding box center [1133, 435] width 584 height 63
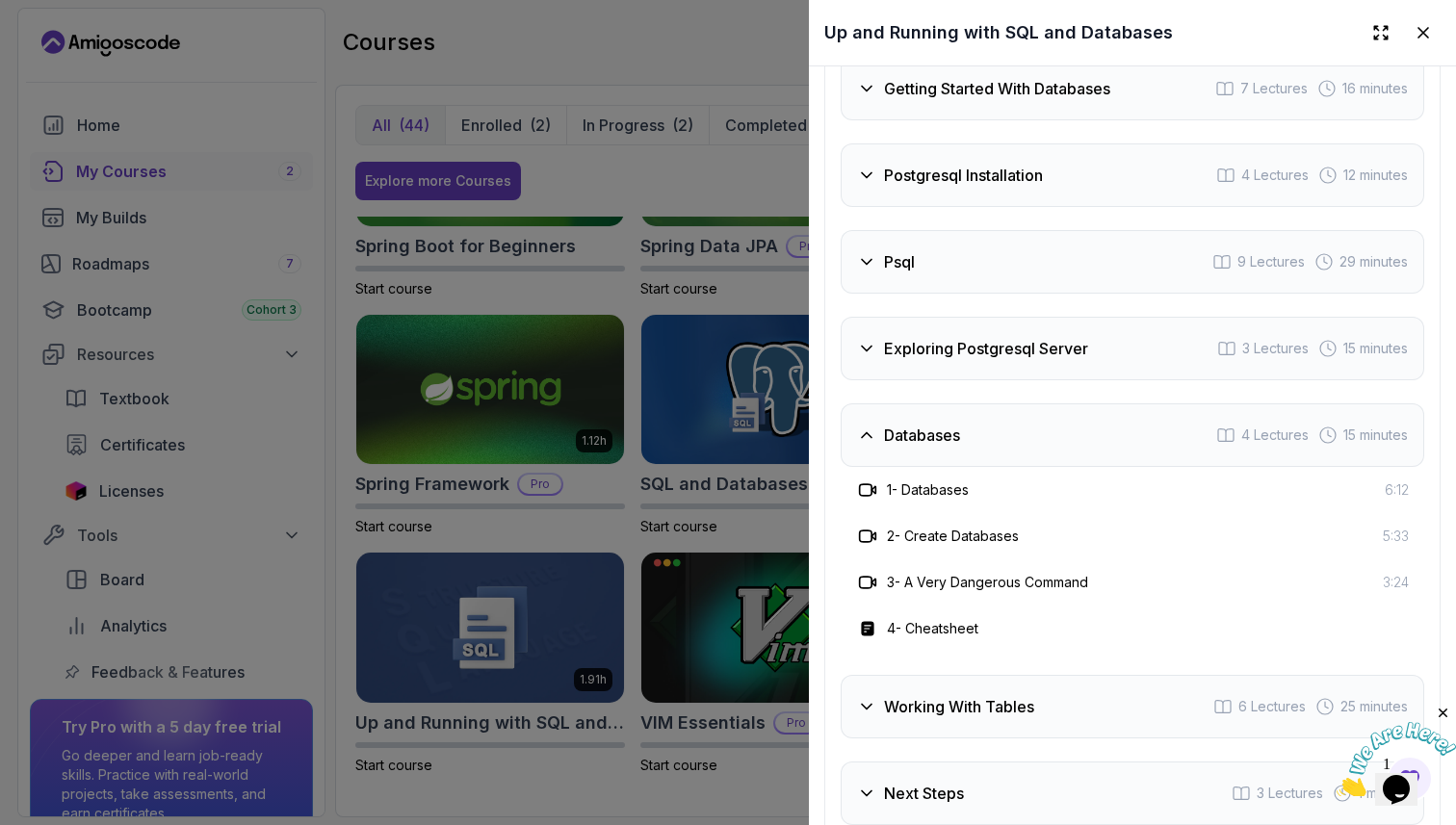
click at [871, 439] on icon at bounding box center [866, 435] width 19 height 19
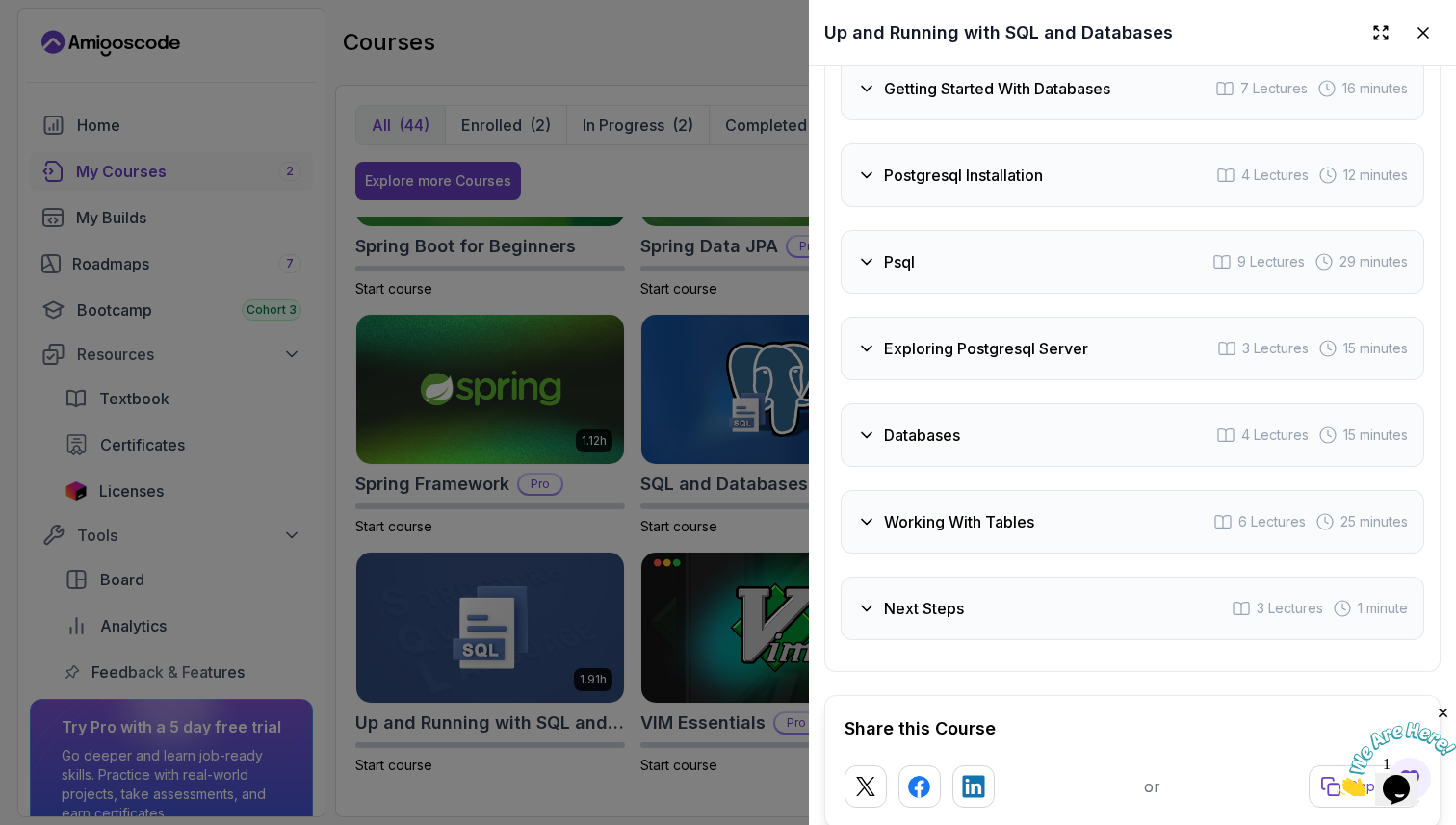
click at [879, 603] on div "Next Steps" at bounding box center [910, 608] width 107 height 23
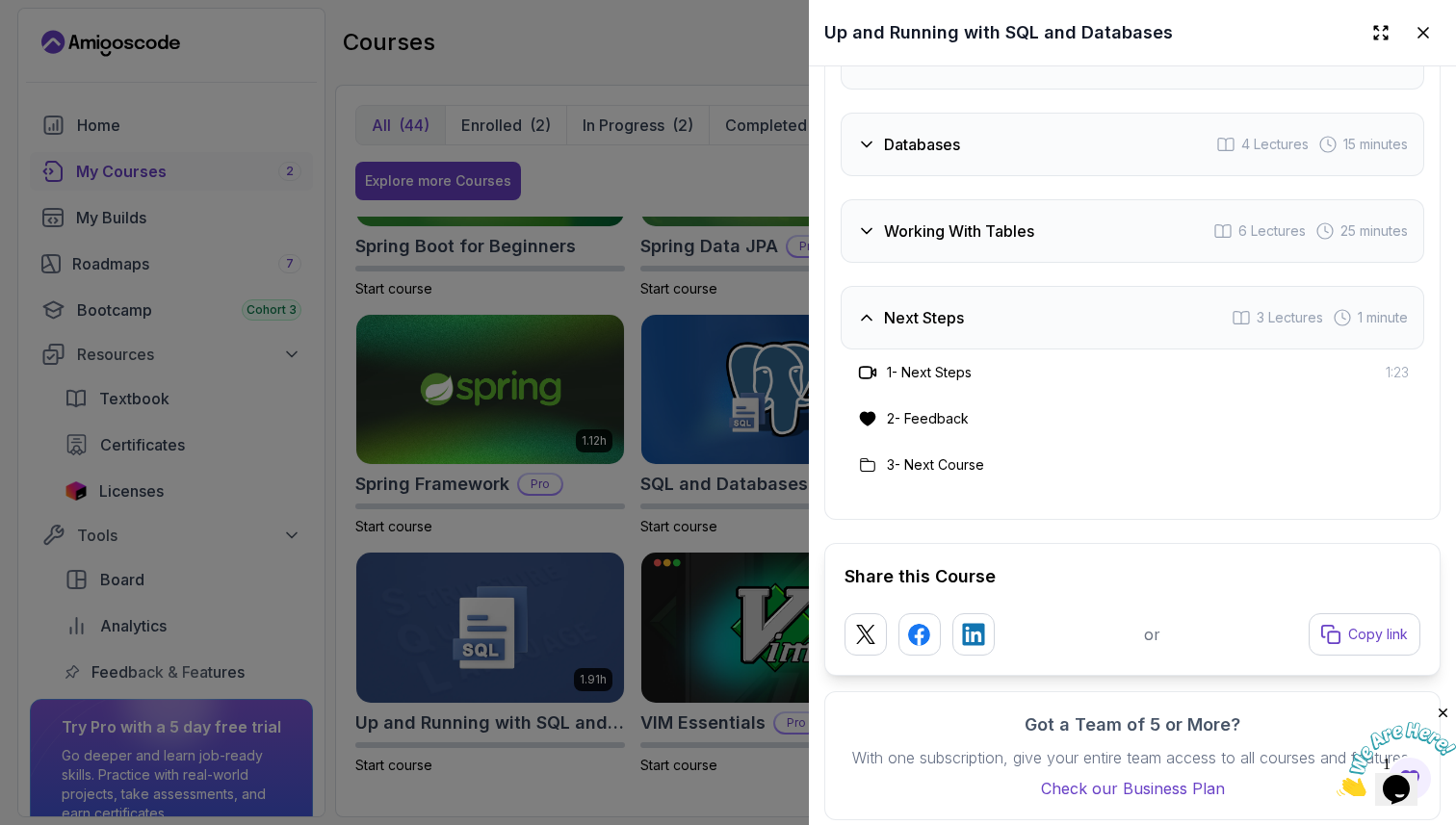
scroll to position [3271, 0]
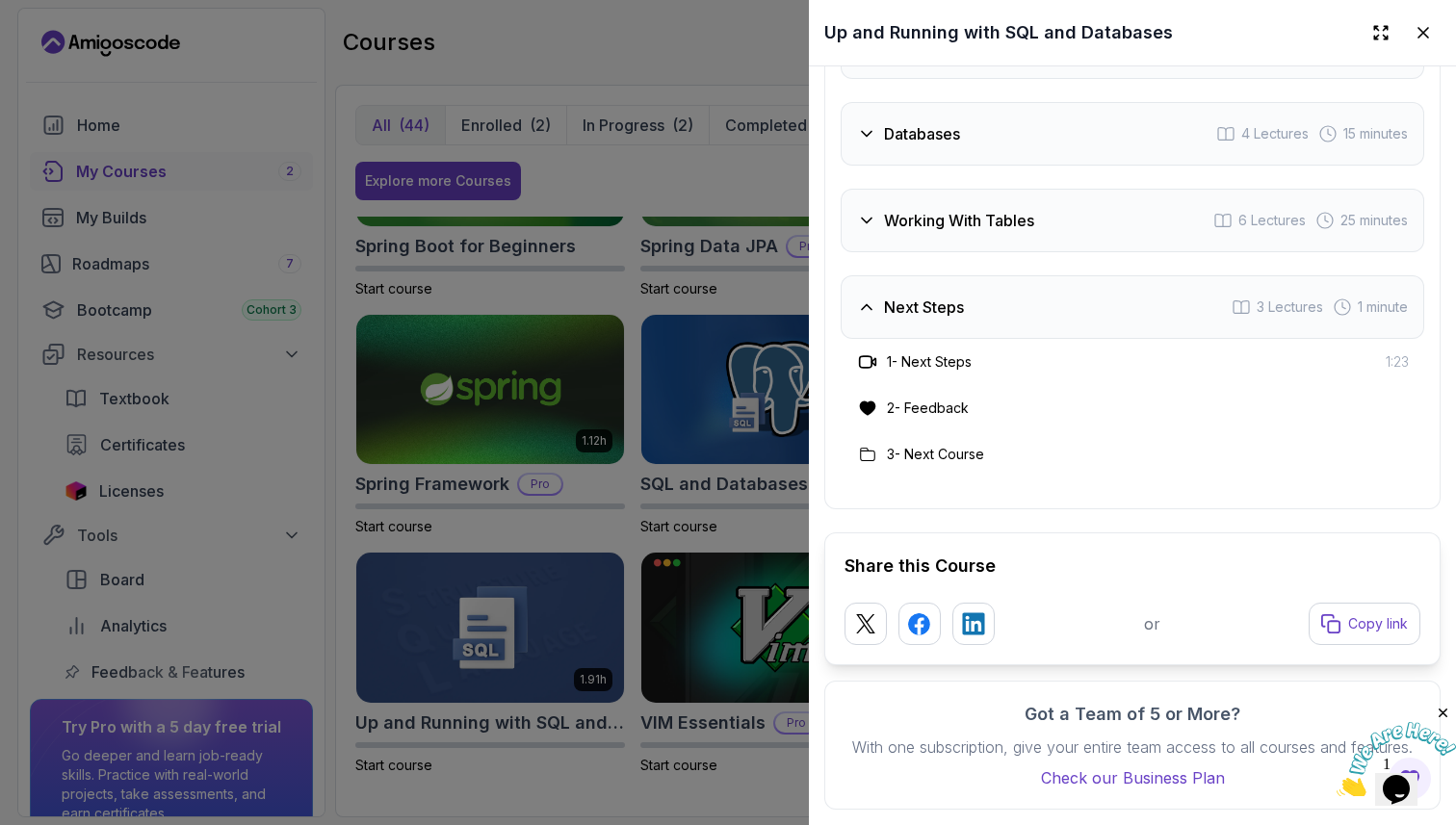
click at [874, 316] on icon at bounding box center [866, 306] width 19 height 19
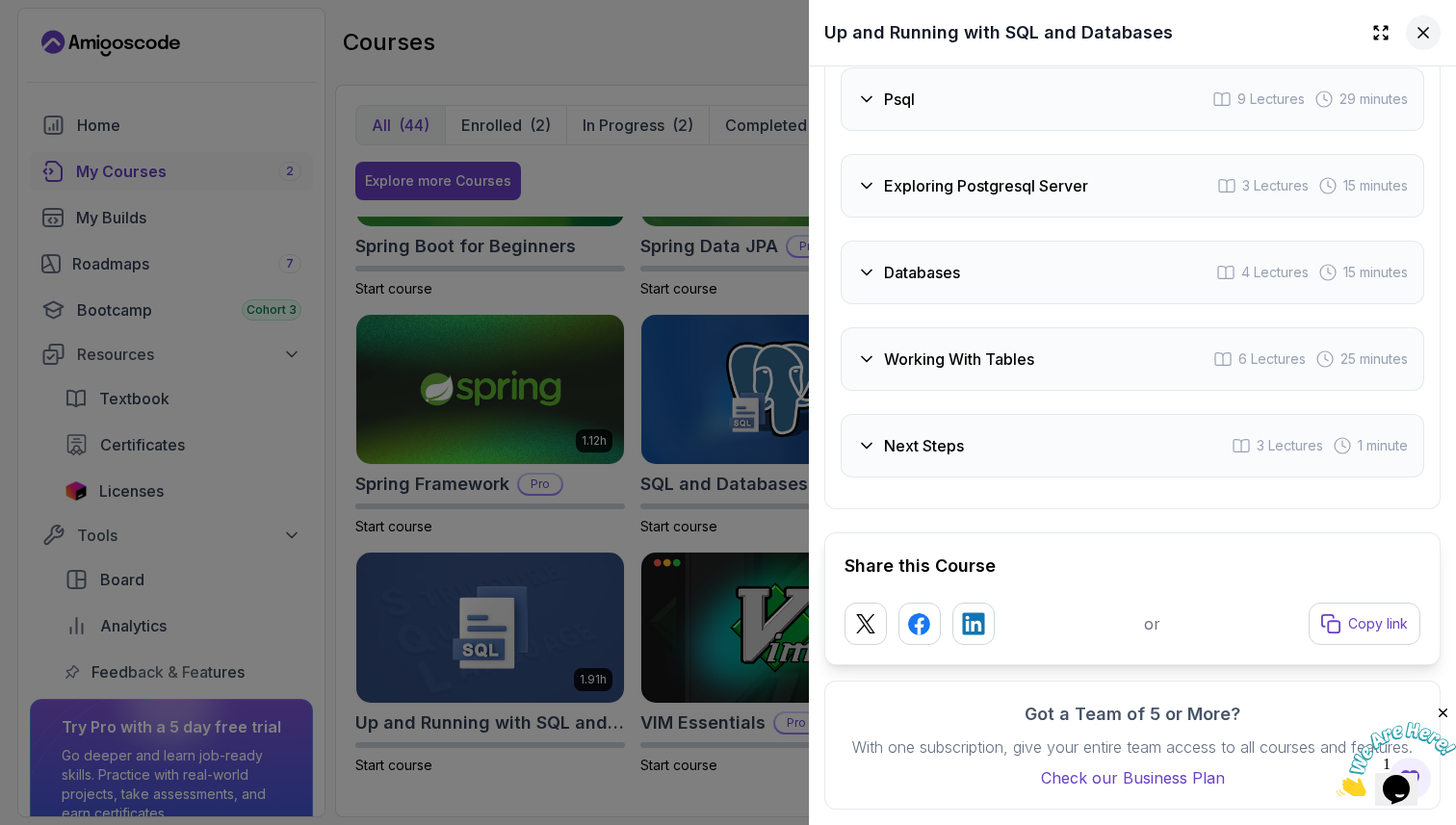
click at [1424, 33] on icon at bounding box center [1423, 33] width 10 height 10
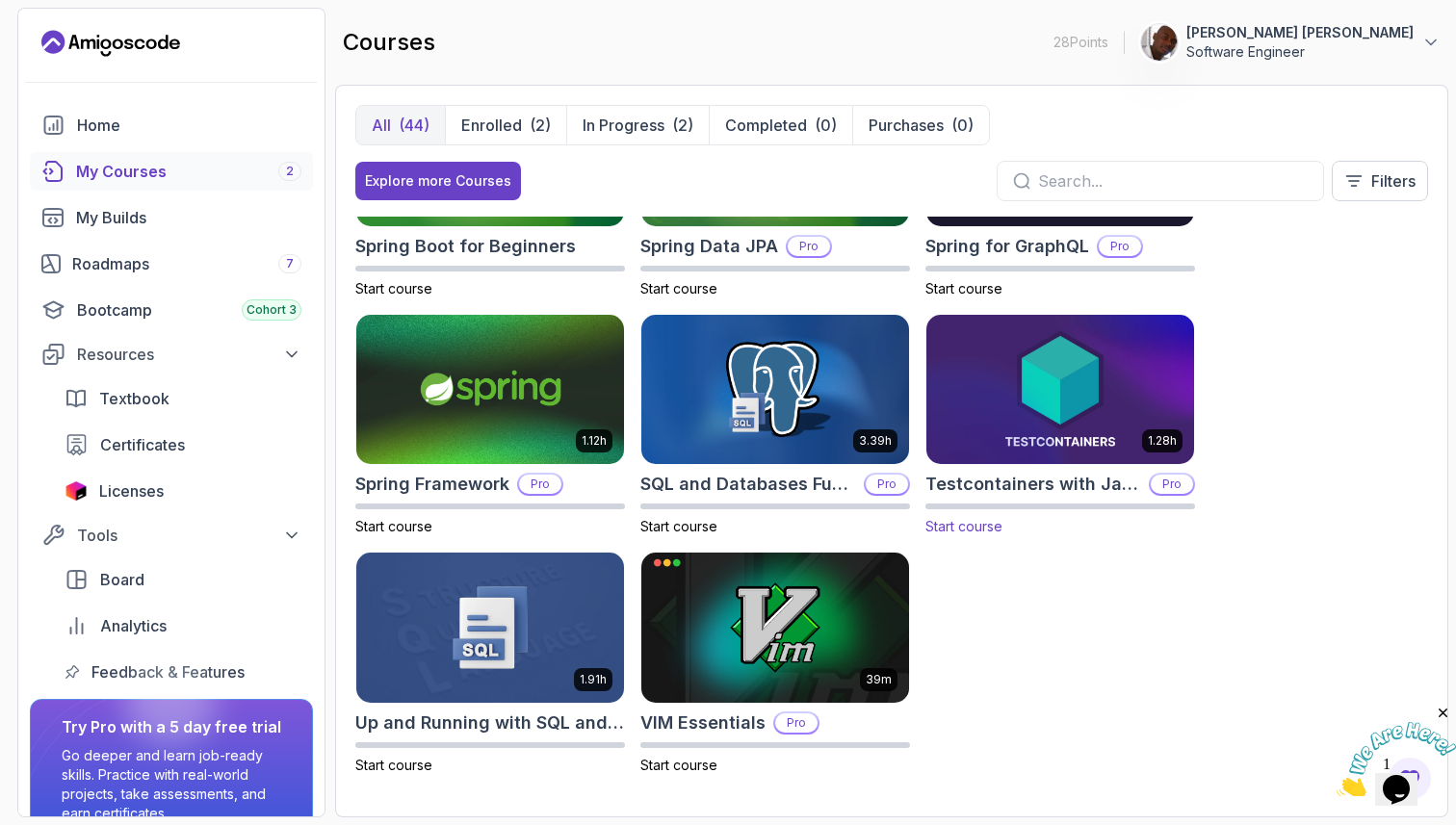
click at [1051, 402] on img at bounding box center [1061, 389] width 282 height 157
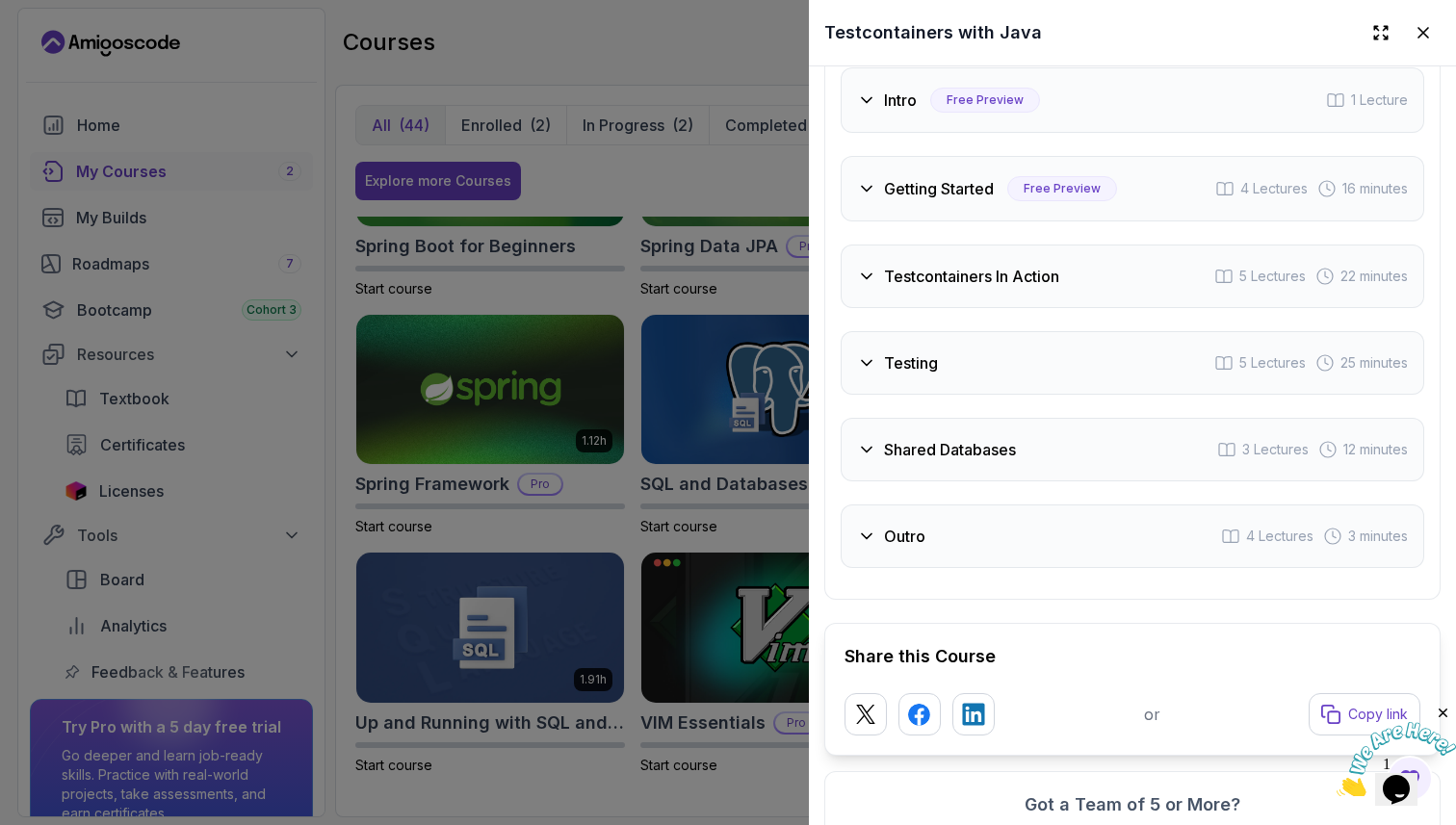
scroll to position [3370, 0]
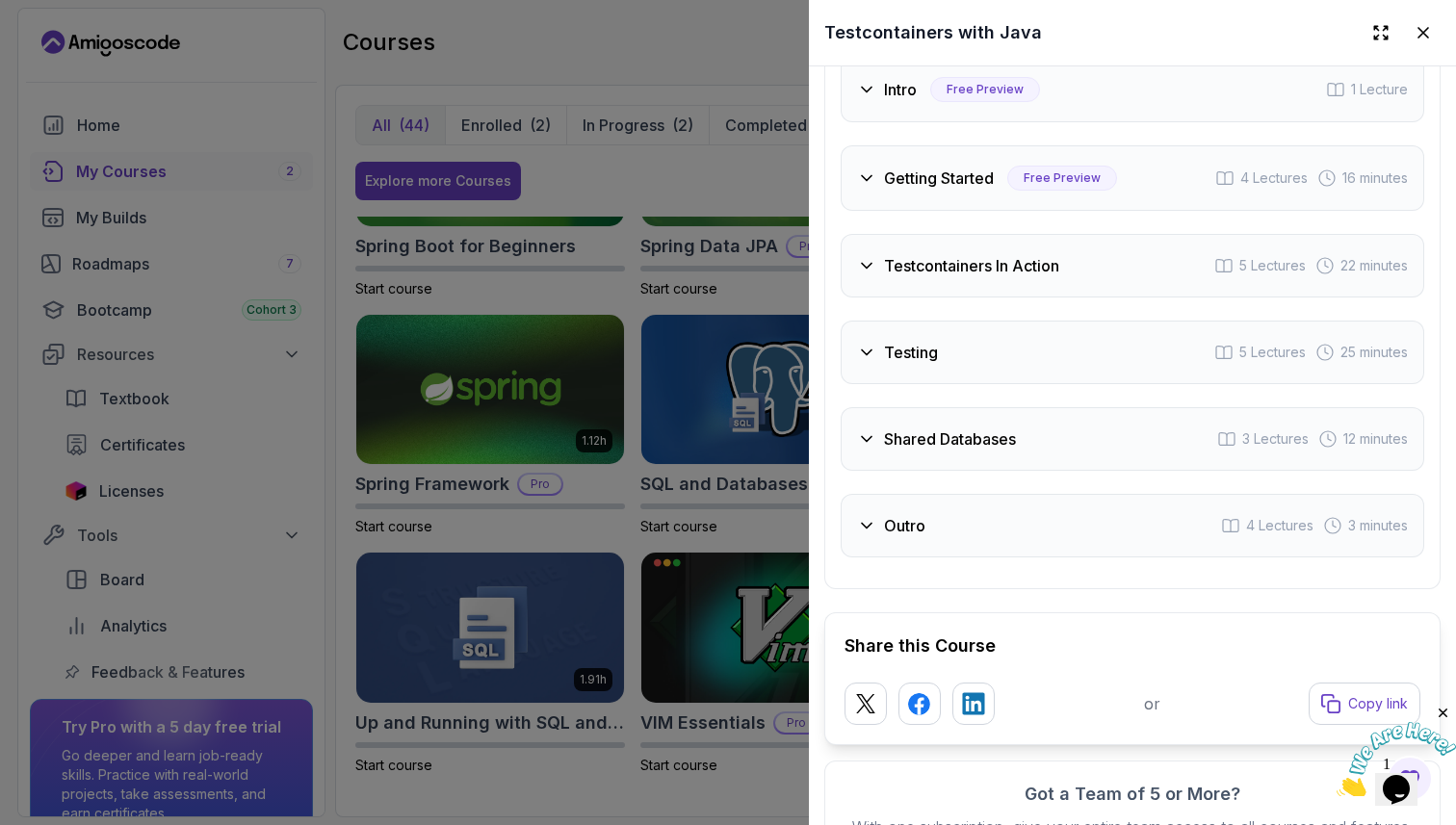
click at [889, 360] on h3 "Testing" at bounding box center [911, 352] width 54 height 23
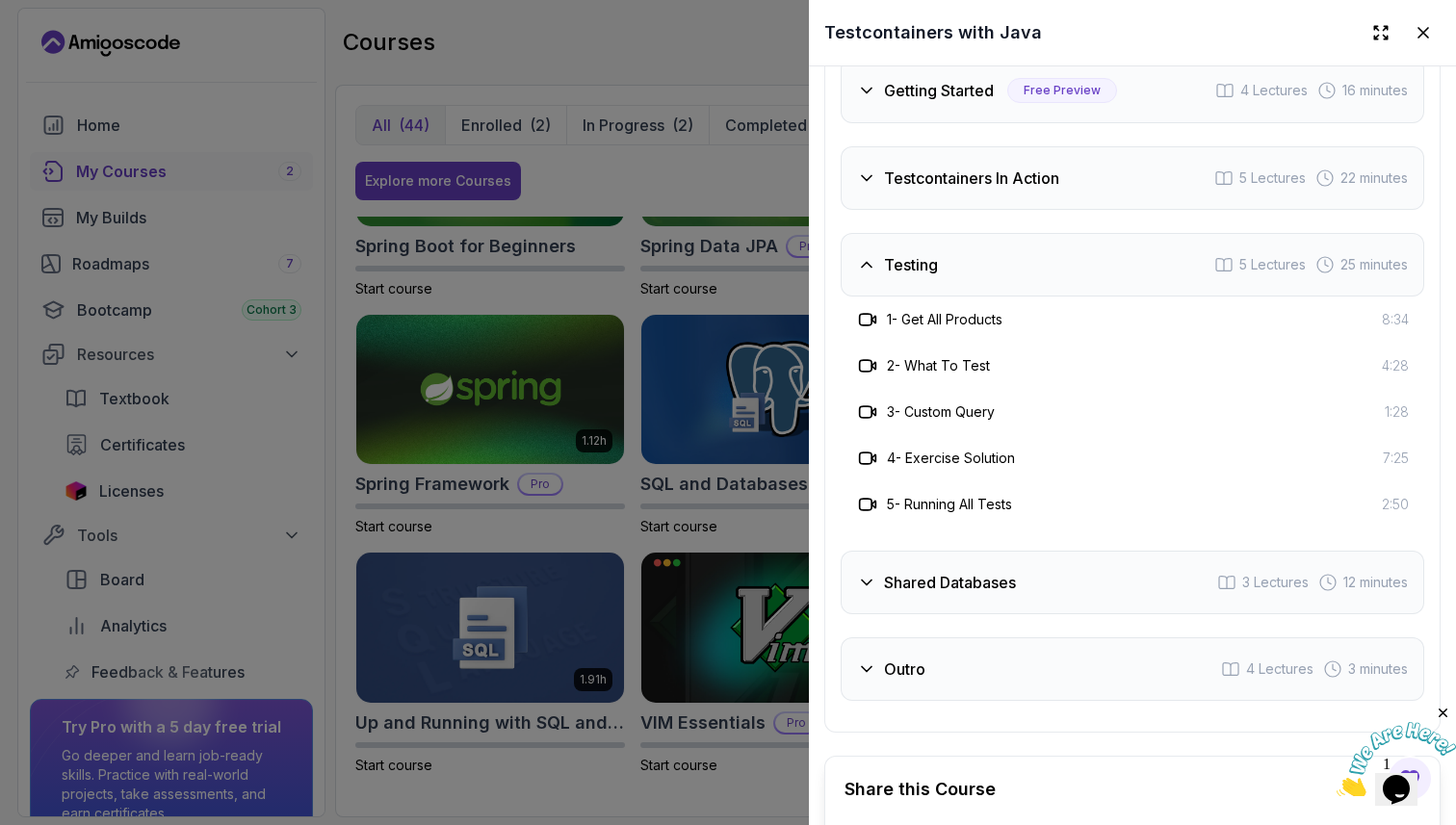
scroll to position [3512, 0]
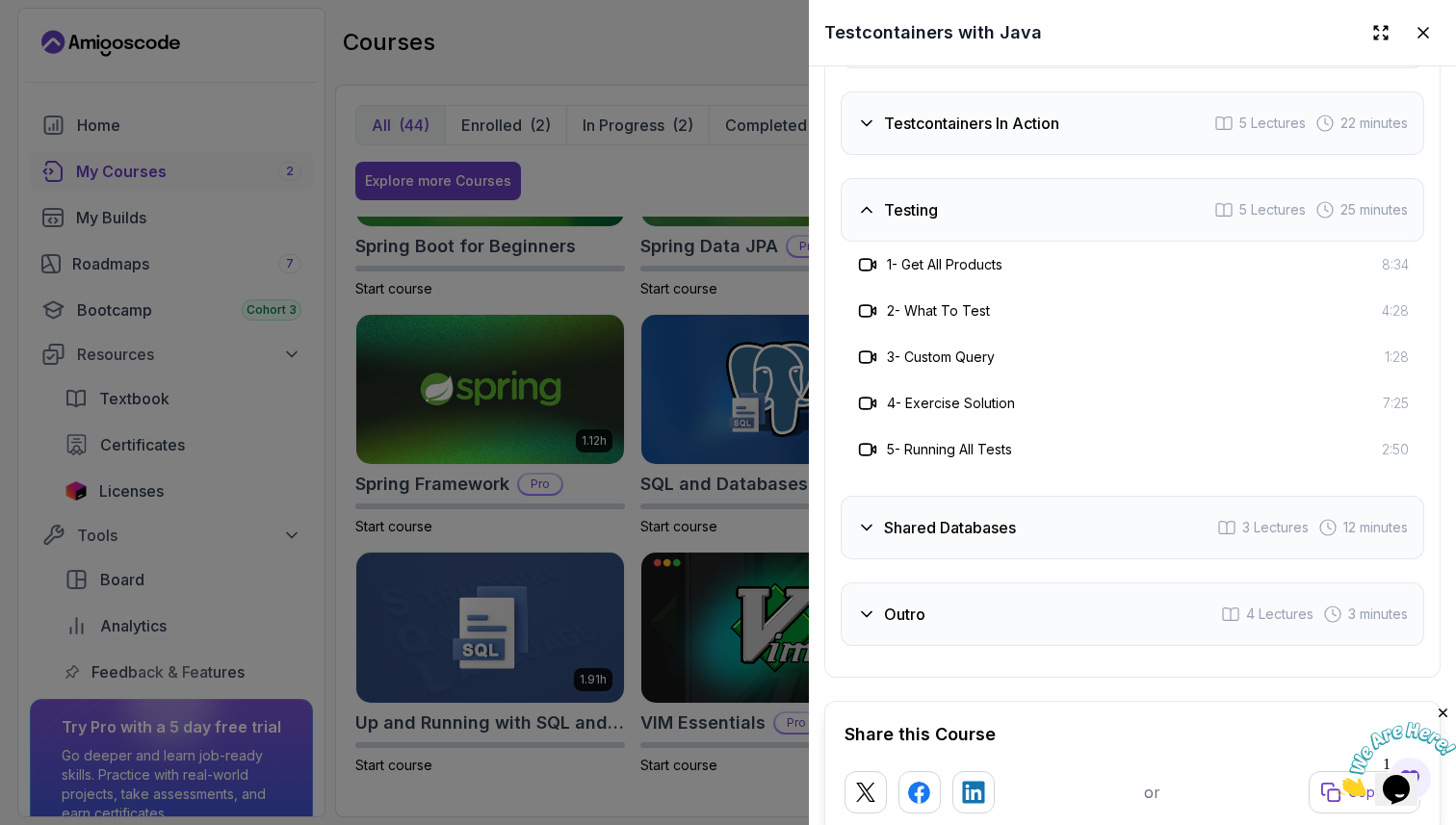
click at [880, 217] on div "Testing" at bounding box center [898, 209] width 81 height 23
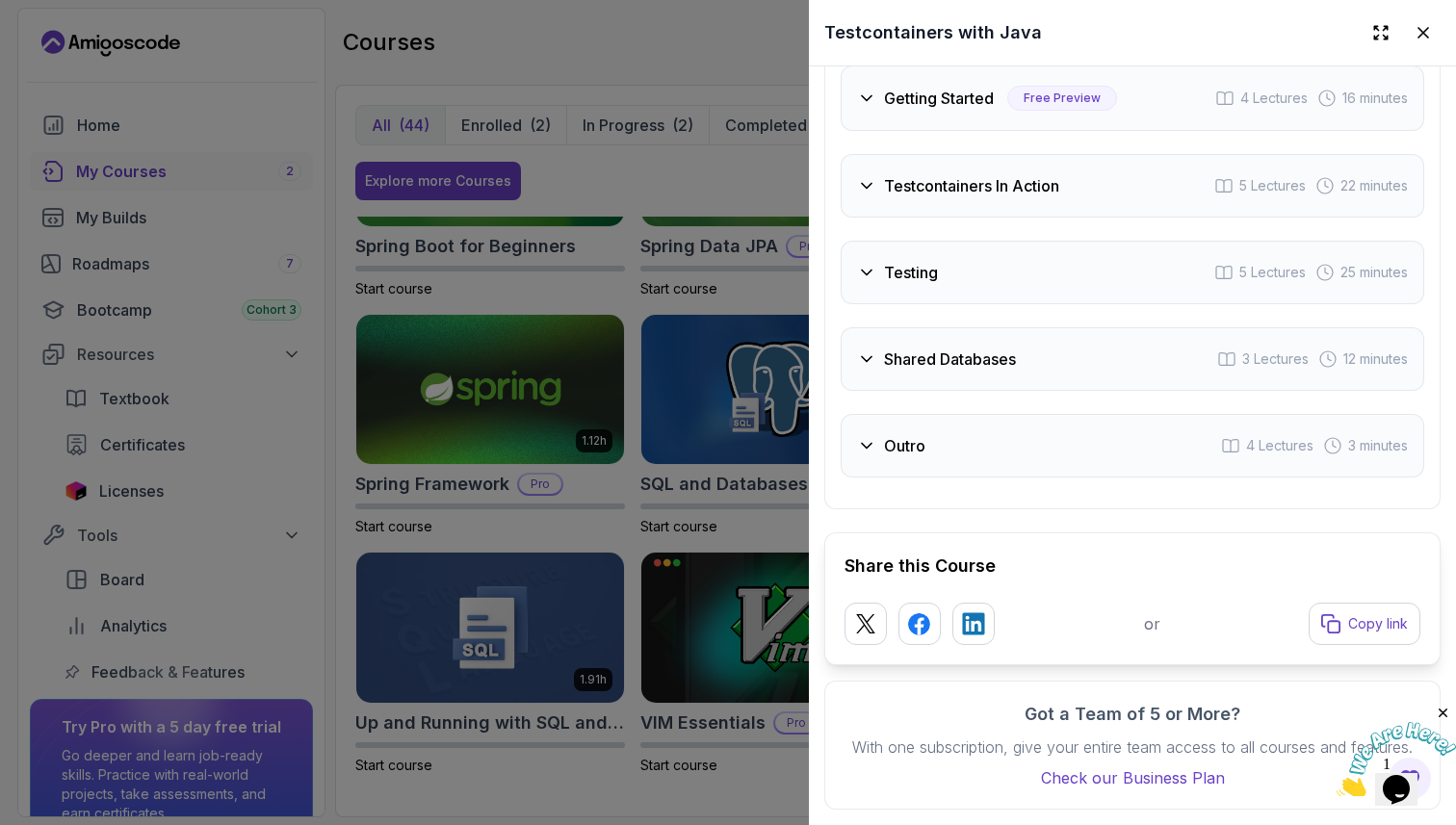
click at [899, 347] on div "Shared Databases 3 Lectures 12 minutes" at bounding box center [1133, 359] width 584 height 63
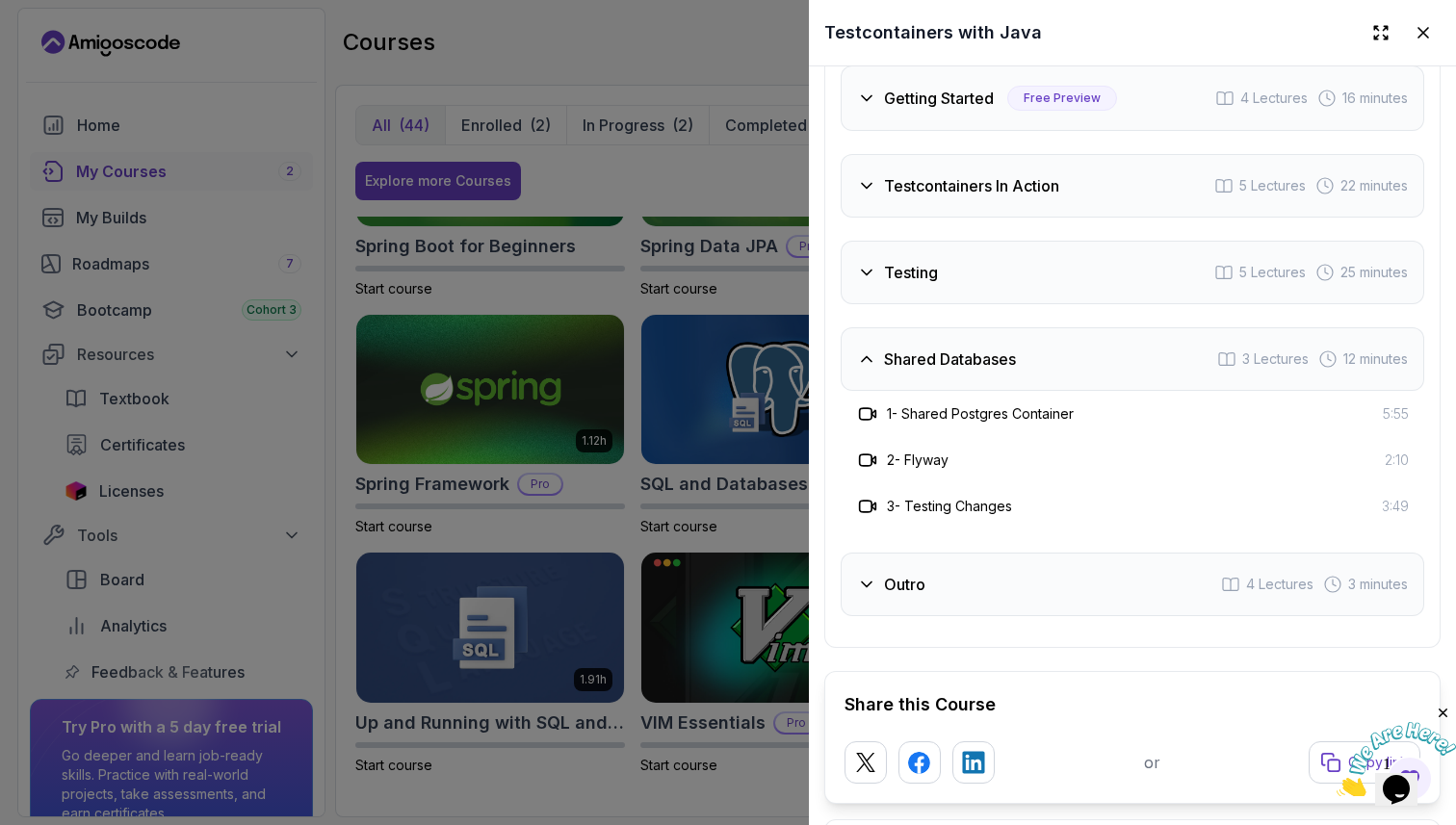
click at [872, 366] on icon at bounding box center [866, 359] width 19 height 19
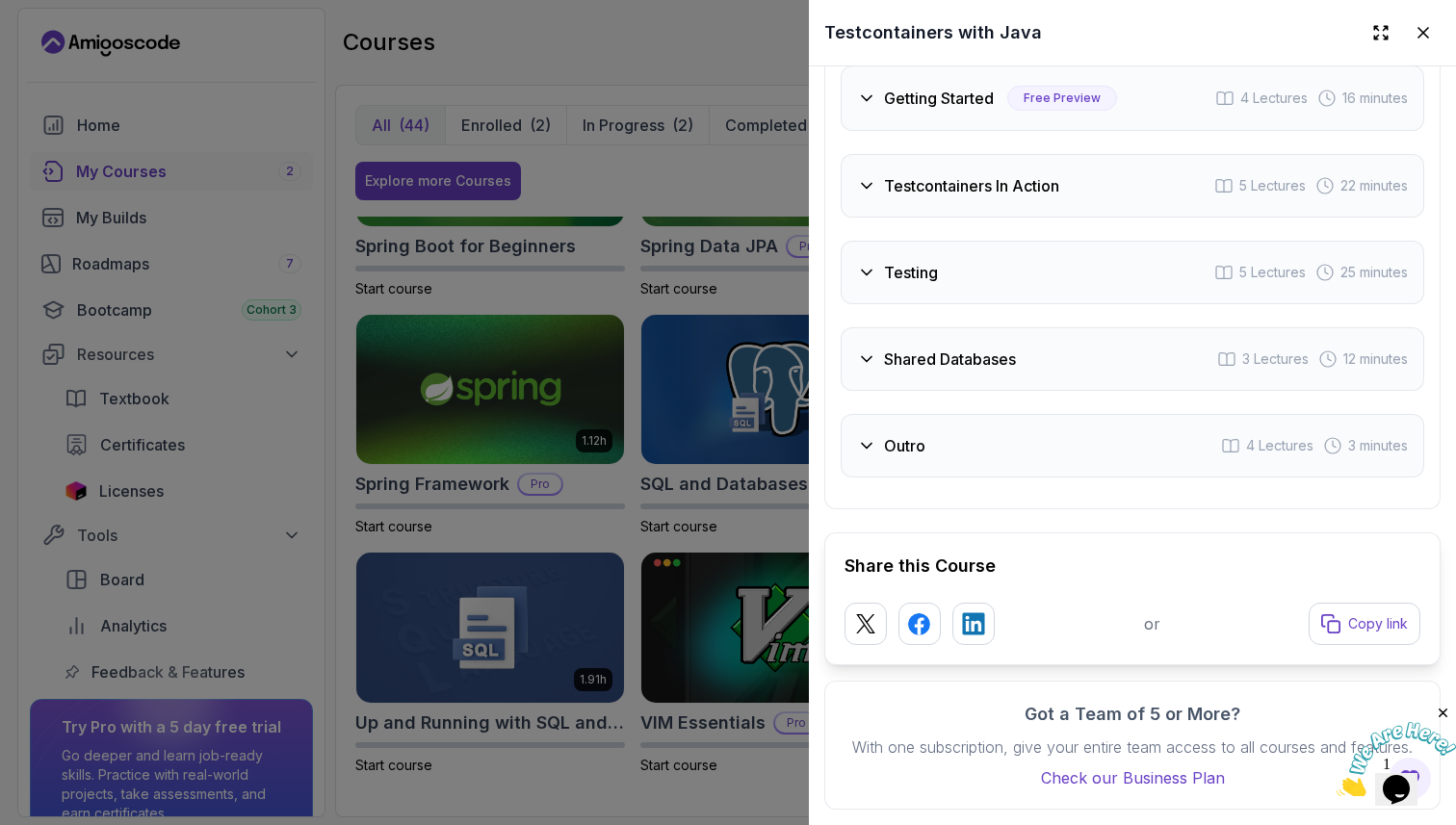
click at [885, 441] on h3 "Outro" at bounding box center [905, 445] width 42 height 23
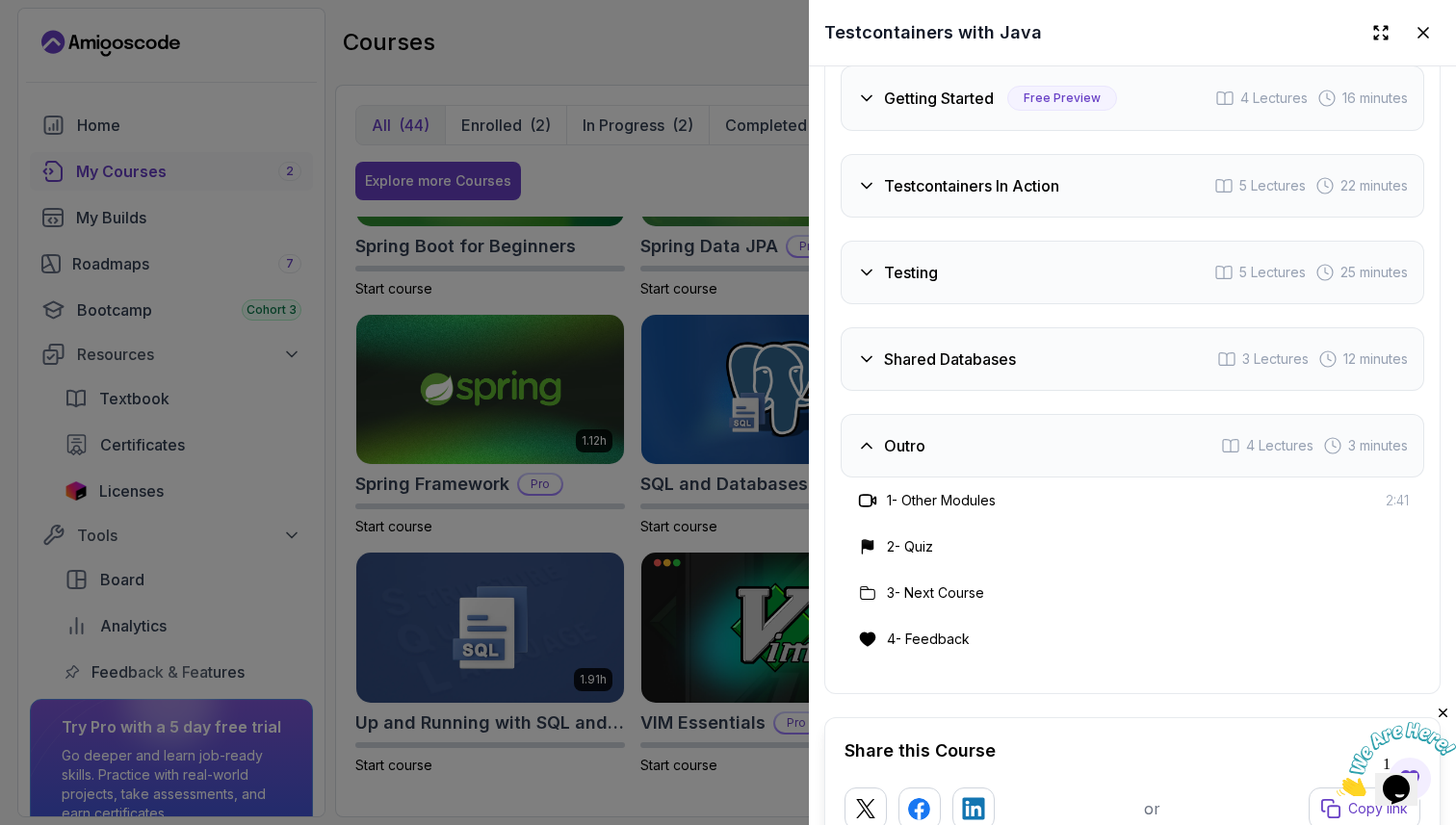
click at [869, 441] on icon at bounding box center [866, 445] width 19 height 19
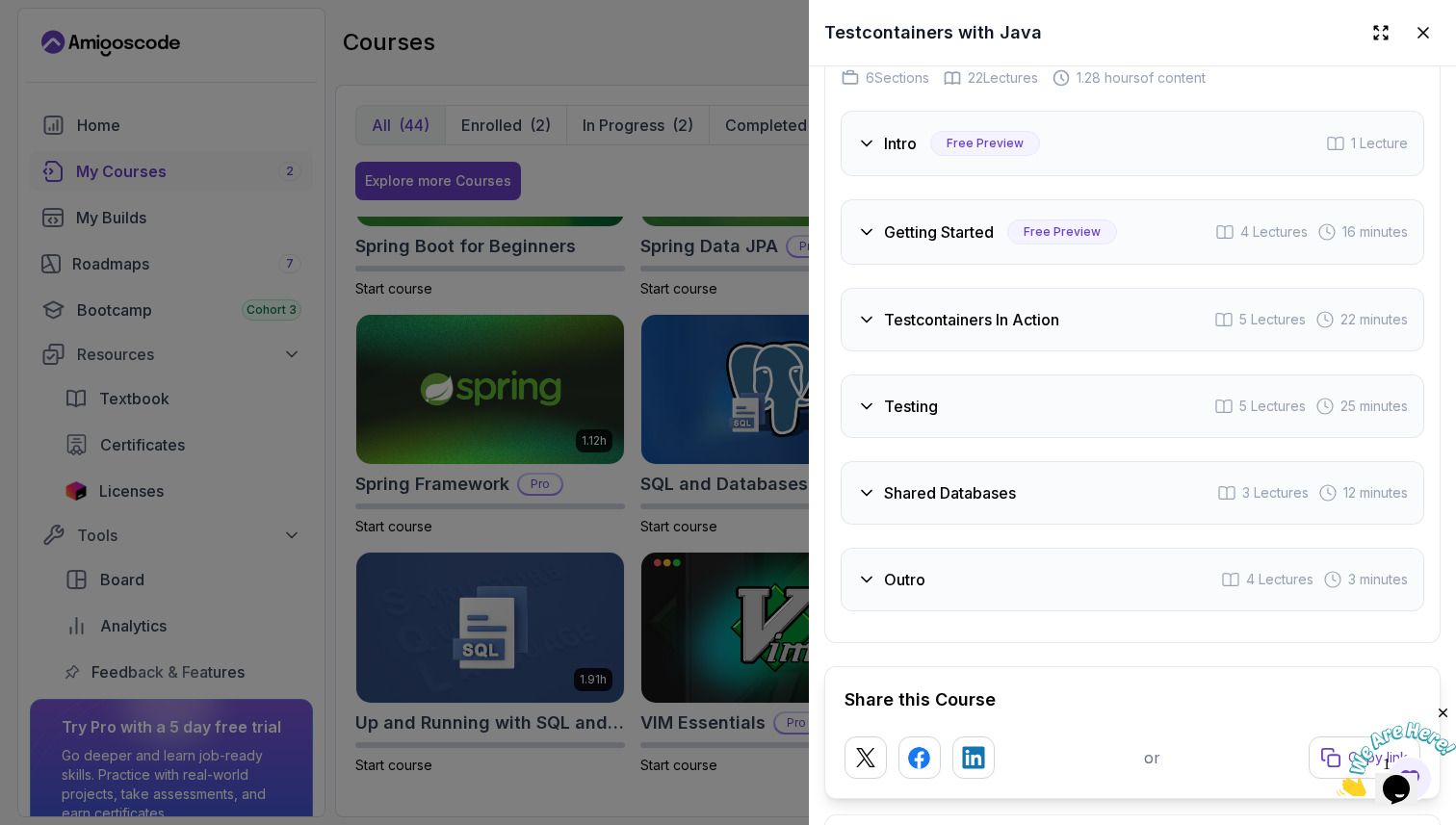
scroll to position [3311, 0]
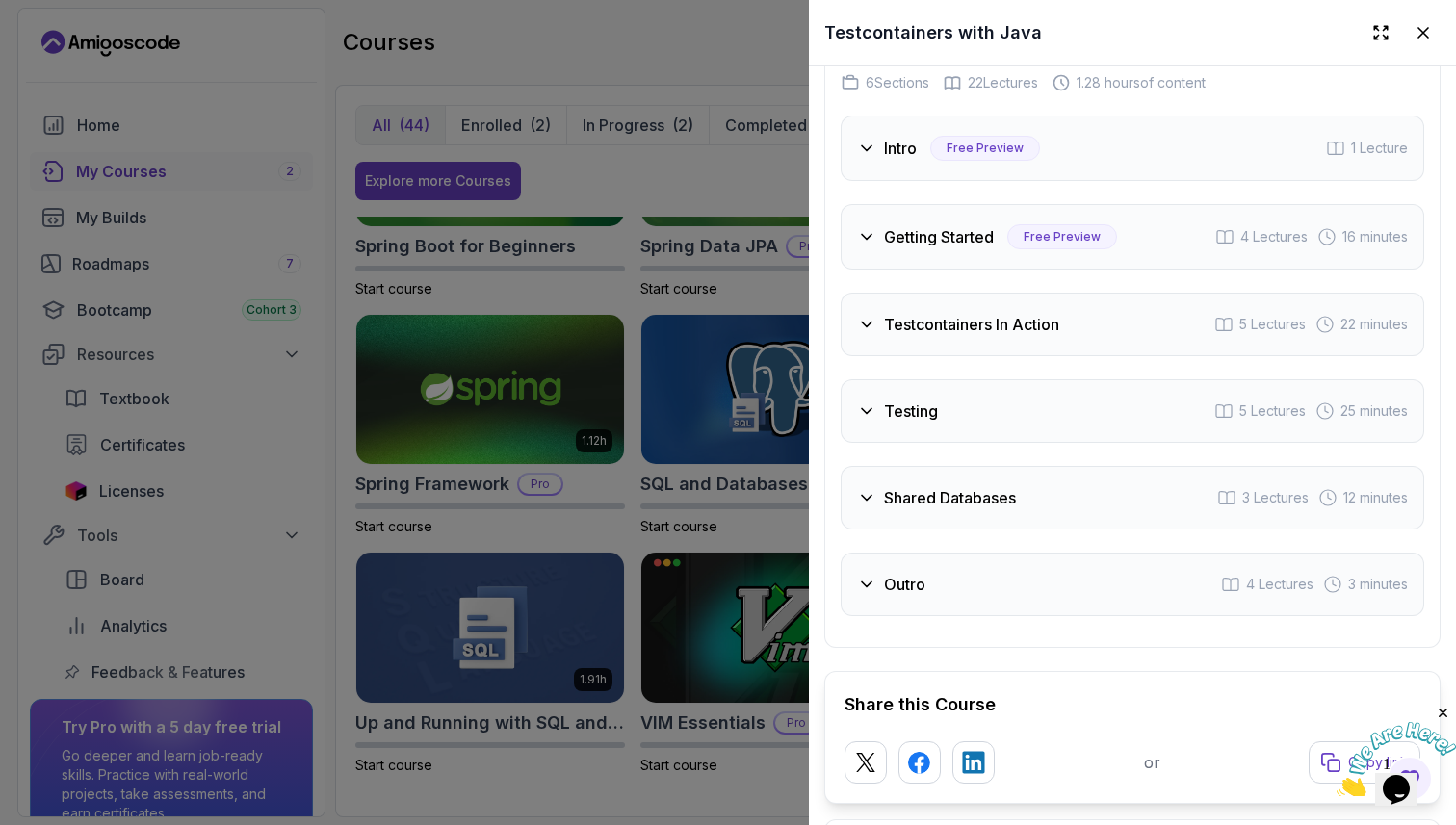
click at [858, 237] on icon at bounding box center [866, 236] width 19 height 19
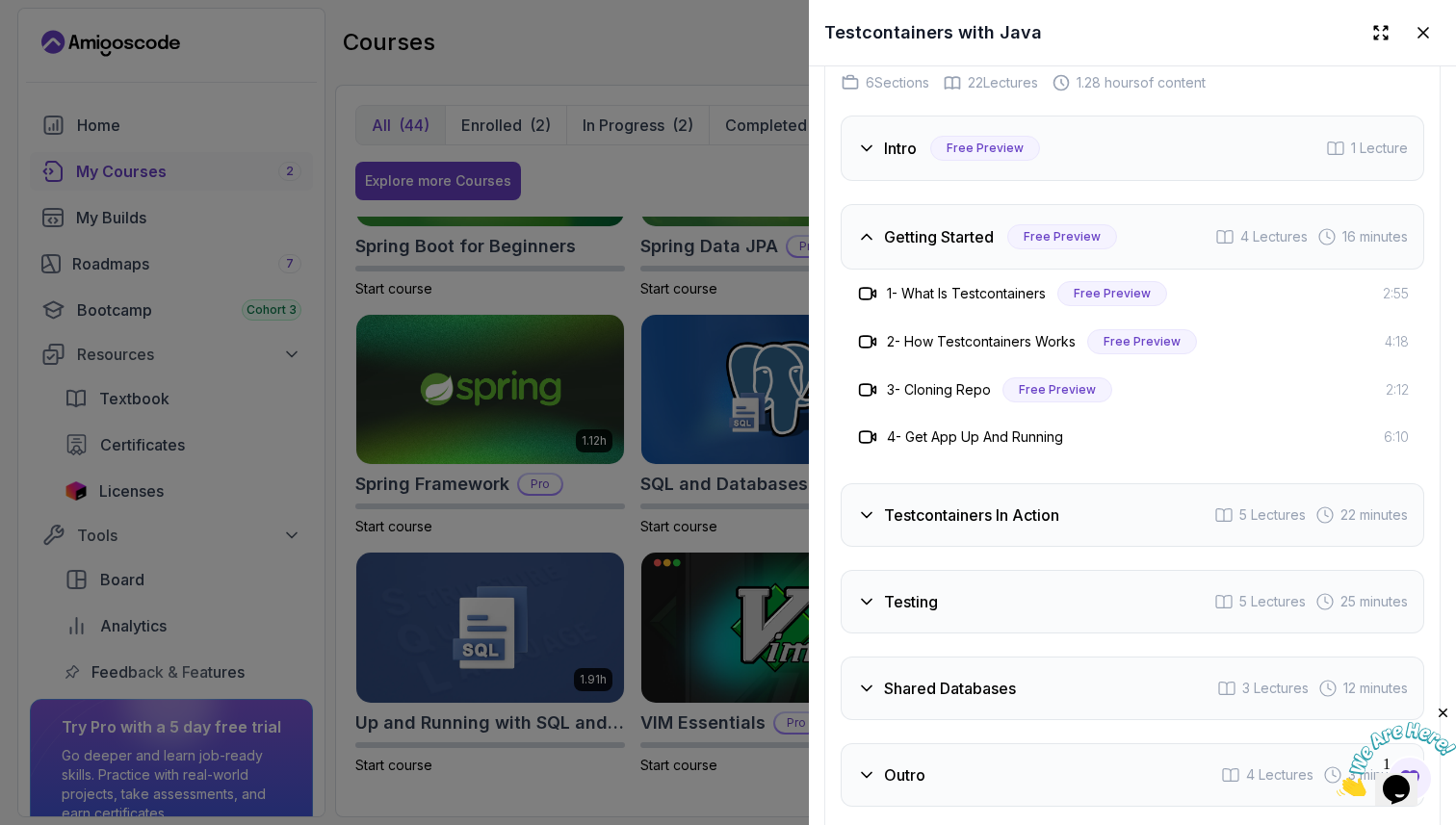
click at [858, 237] on icon at bounding box center [866, 236] width 19 height 19
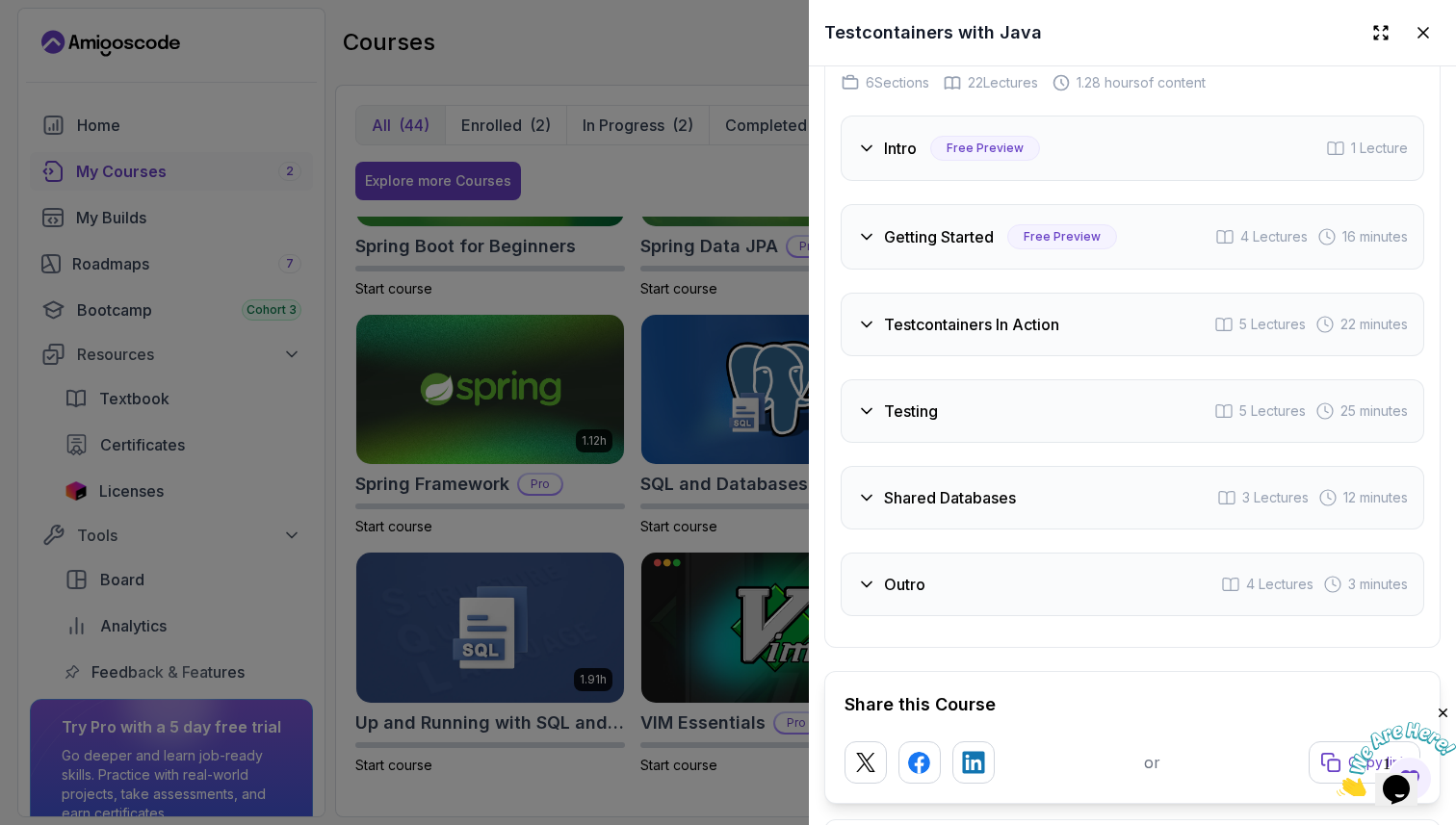
click at [583, 796] on div at bounding box center [728, 412] width 1456 height 825
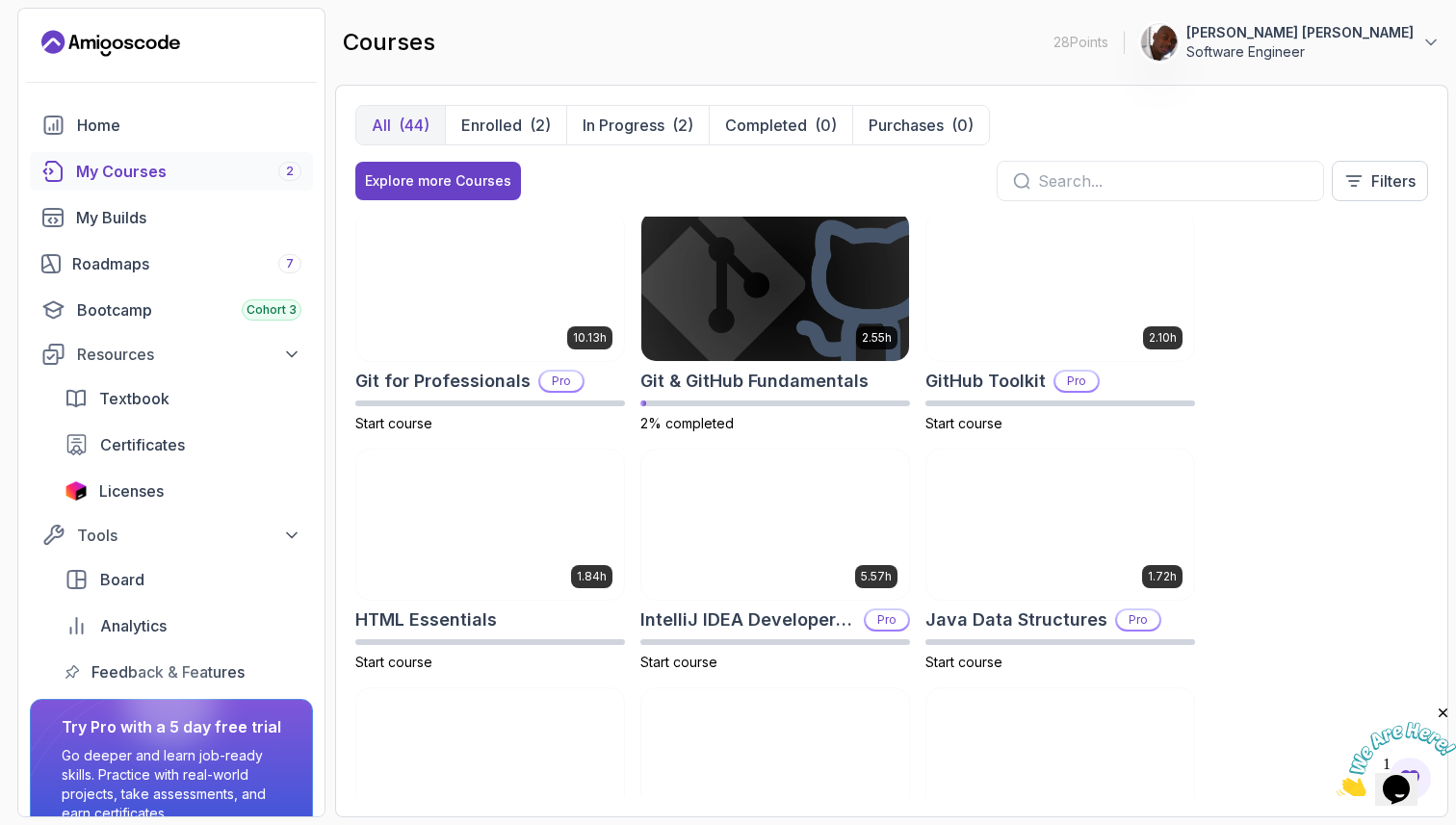
scroll to position [726, 0]
